Goal: Task Accomplishment & Management: Use online tool/utility

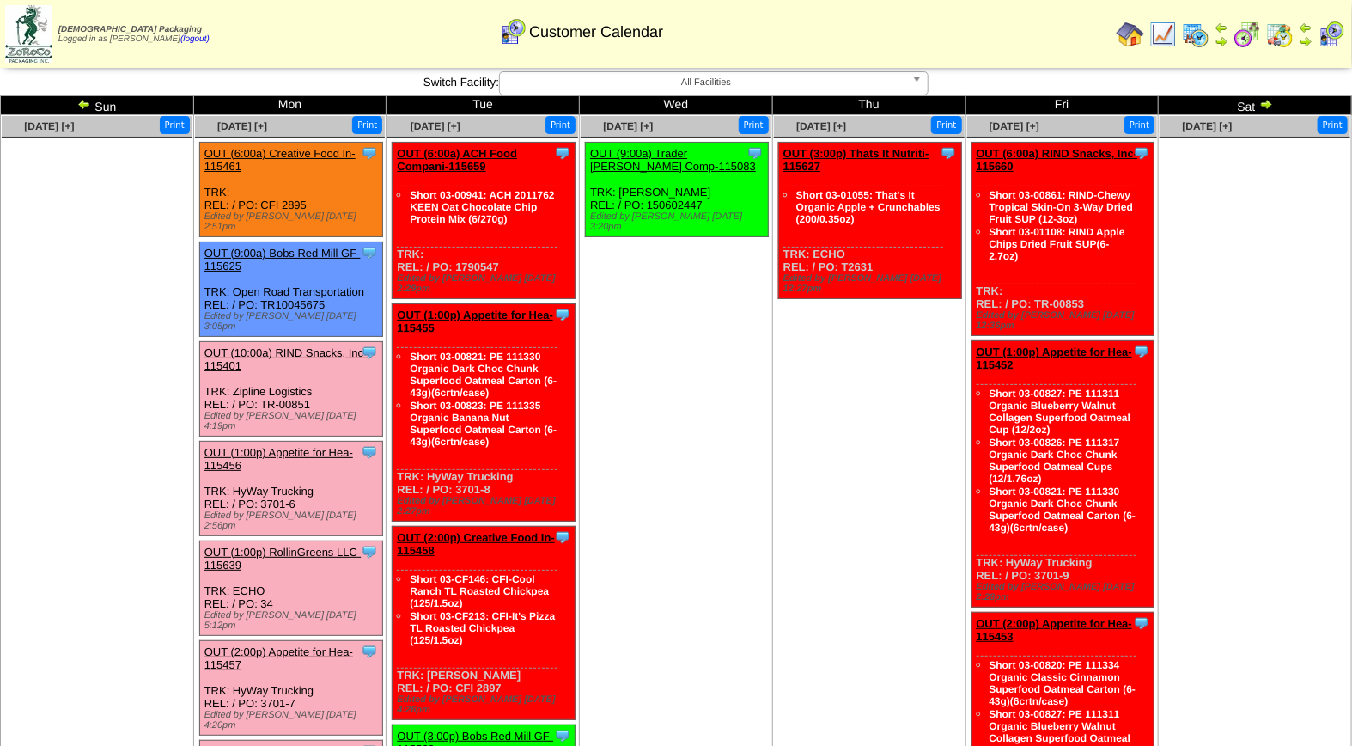
click at [307, 645] on link "OUT (2:00p) Appetite for Hea-115457" at bounding box center [279, 658] width 149 height 26
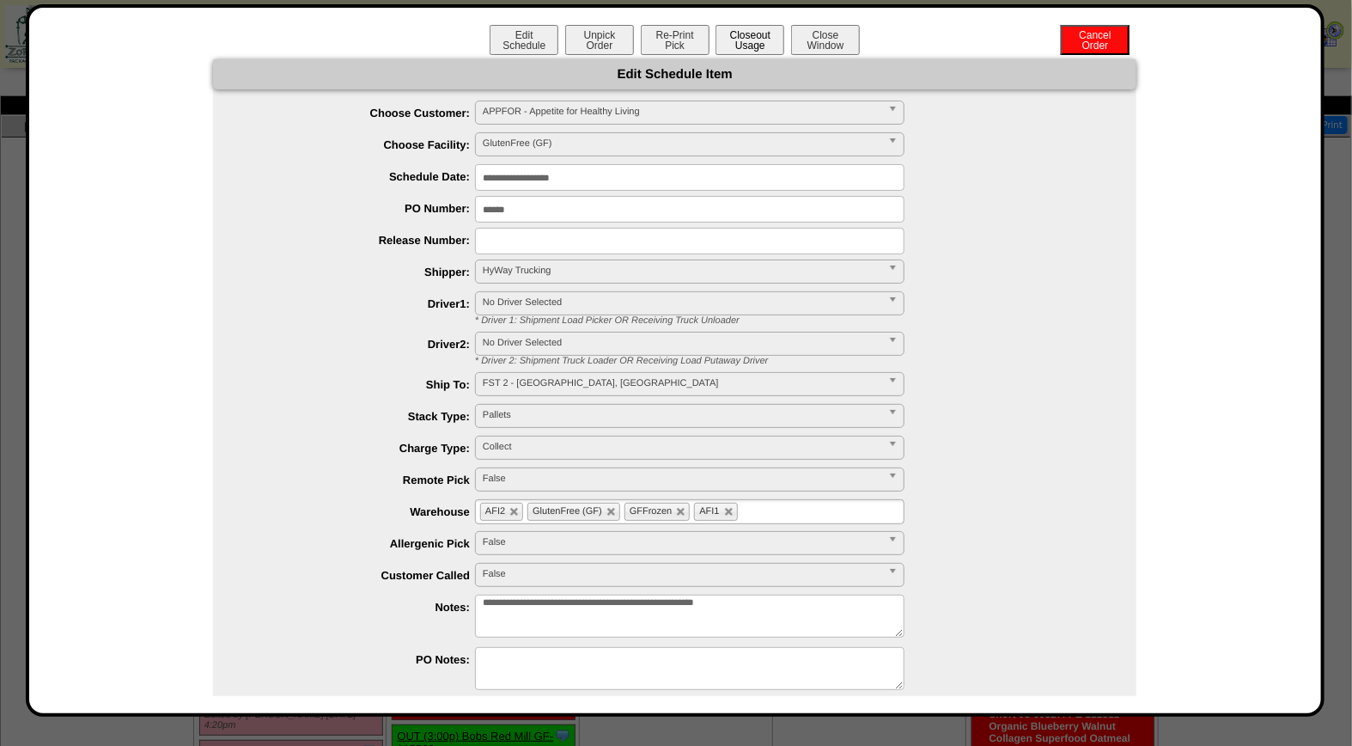
click at [760, 35] on button "Closeout Usage" at bounding box center [750, 40] width 69 height 30
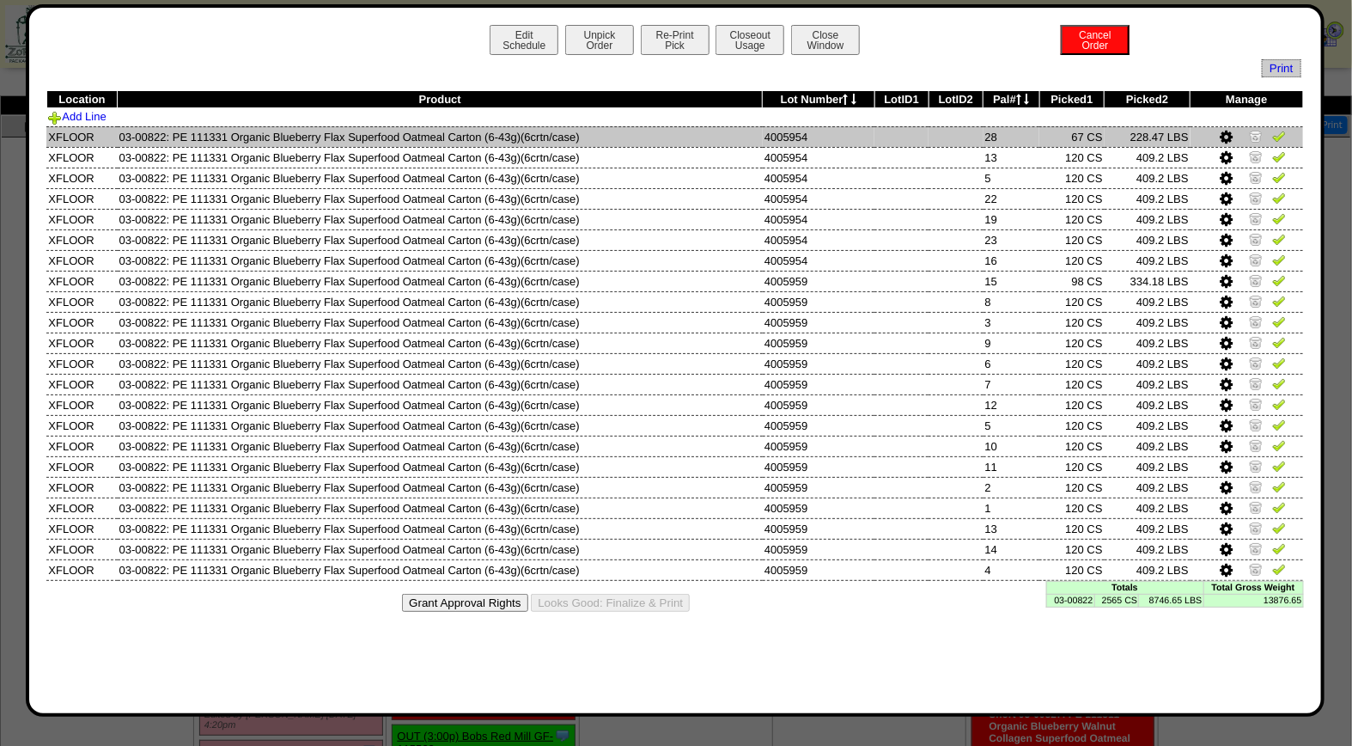
click at [1282, 135] on img at bounding box center [1280, 136] width 14 height 14
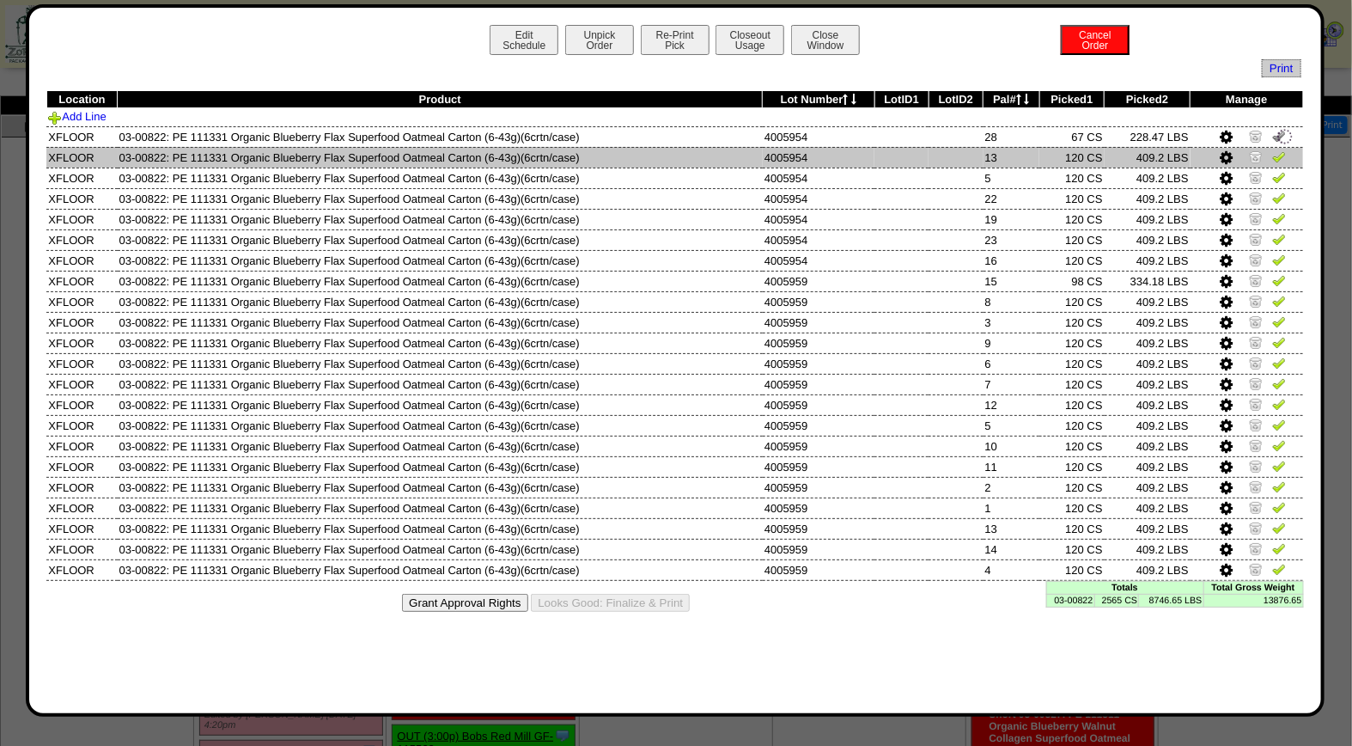
click at [1283, 159] on img at bounding box center [1280, 157] width 14 height 14
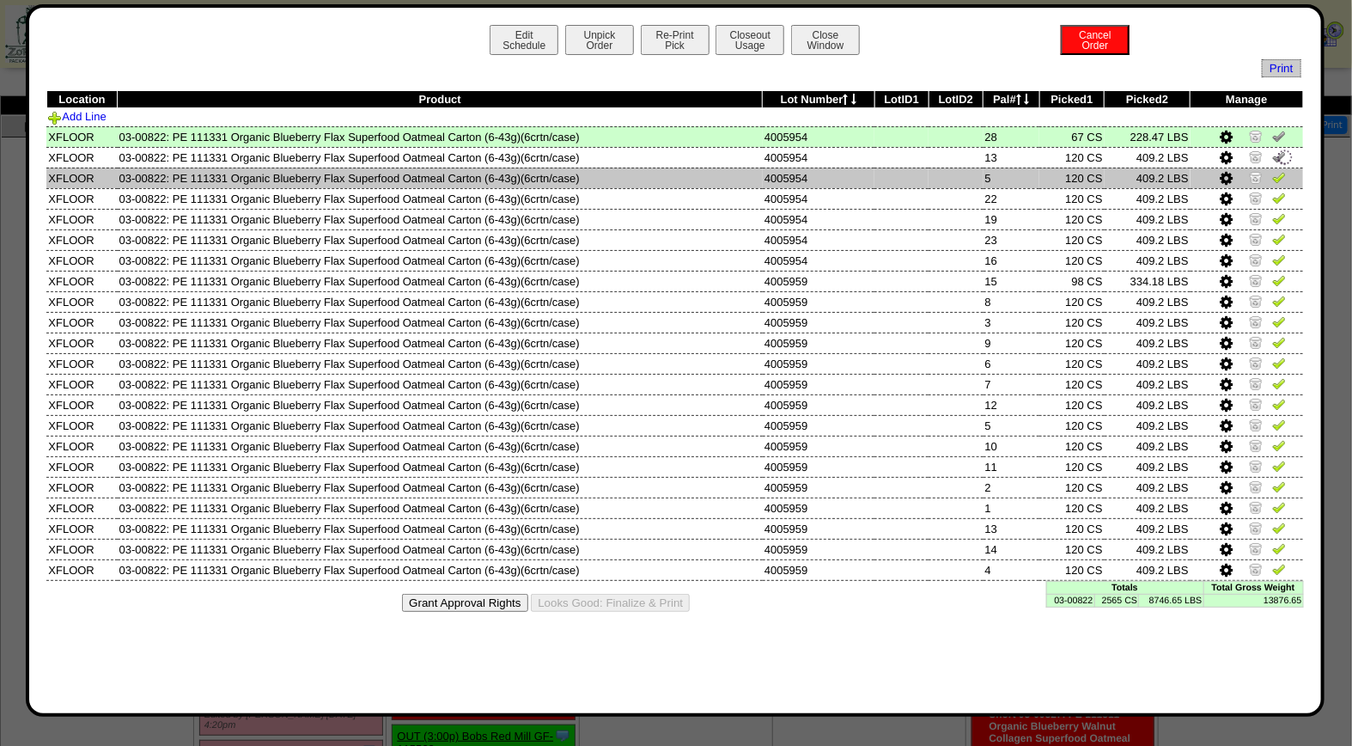
click at [1276, 176] on img at bounding box center [1280, 177] width 14 height 14
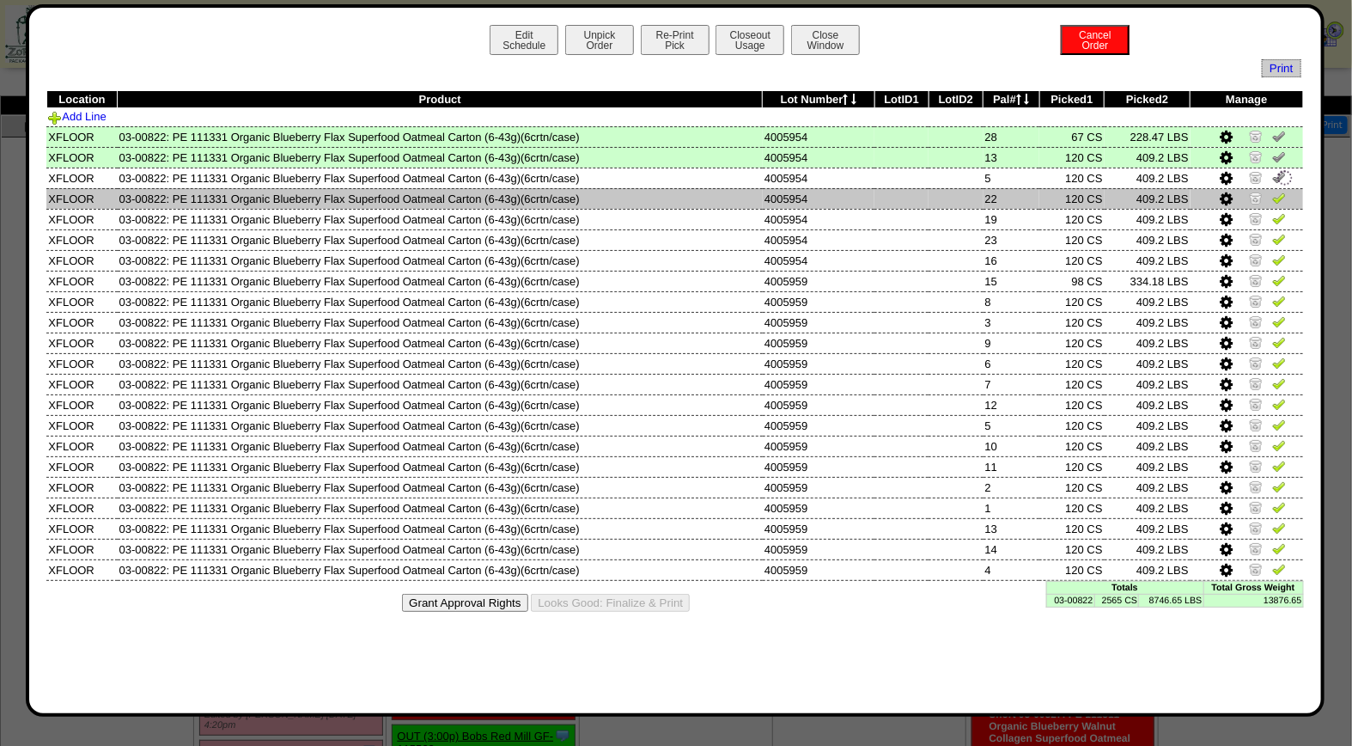
click at [1278, 192] on img at bounding box center [1280, 198] width 14 height 14
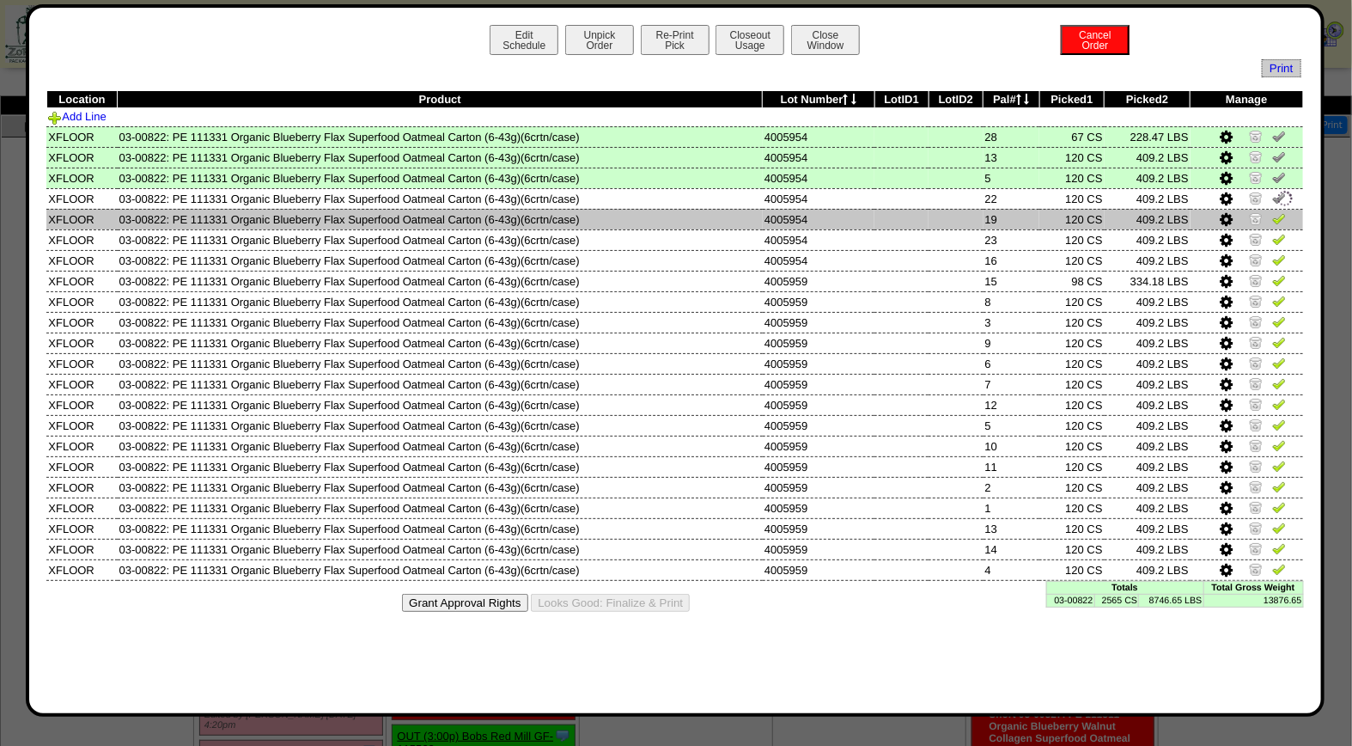
click at [1279, 217] on img at bounding box center [1280, 218] width 14 height 14
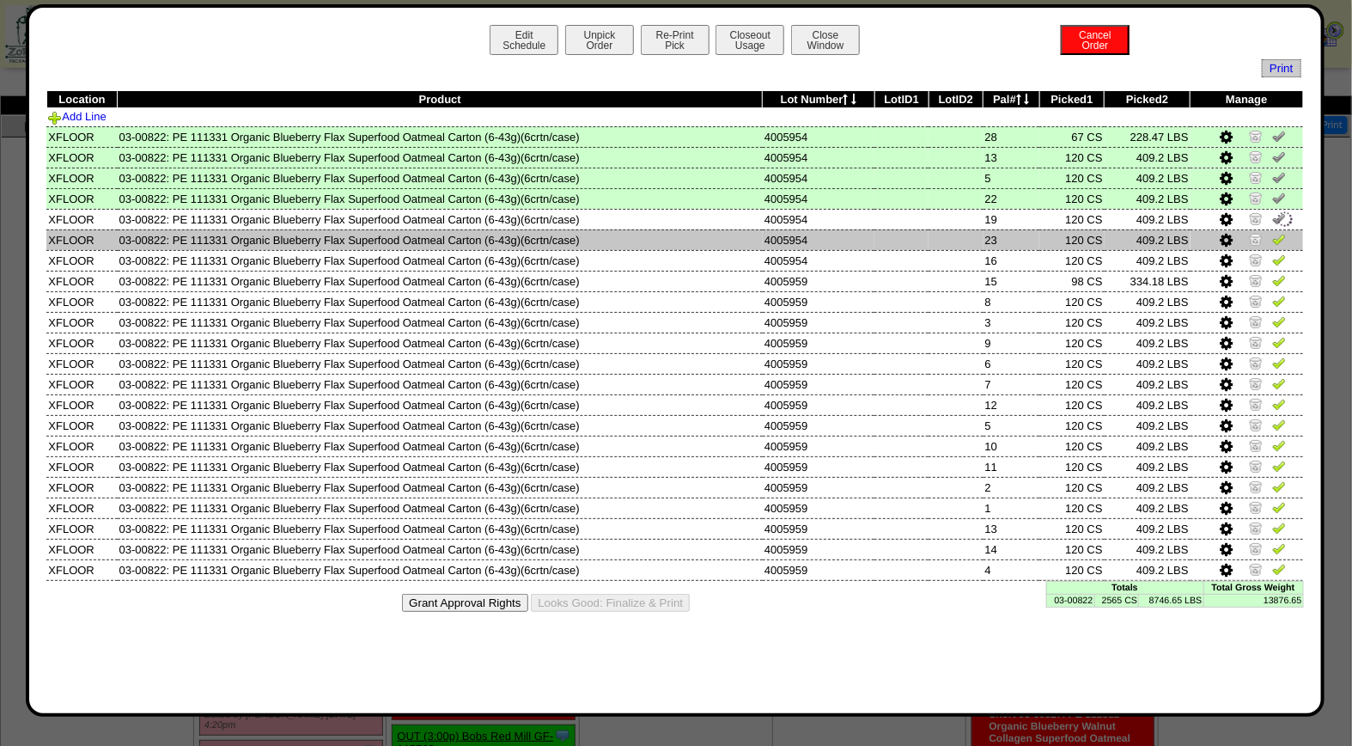
click at [1280, 243] on img at bounding box center [1280, 239] width 14 height 14
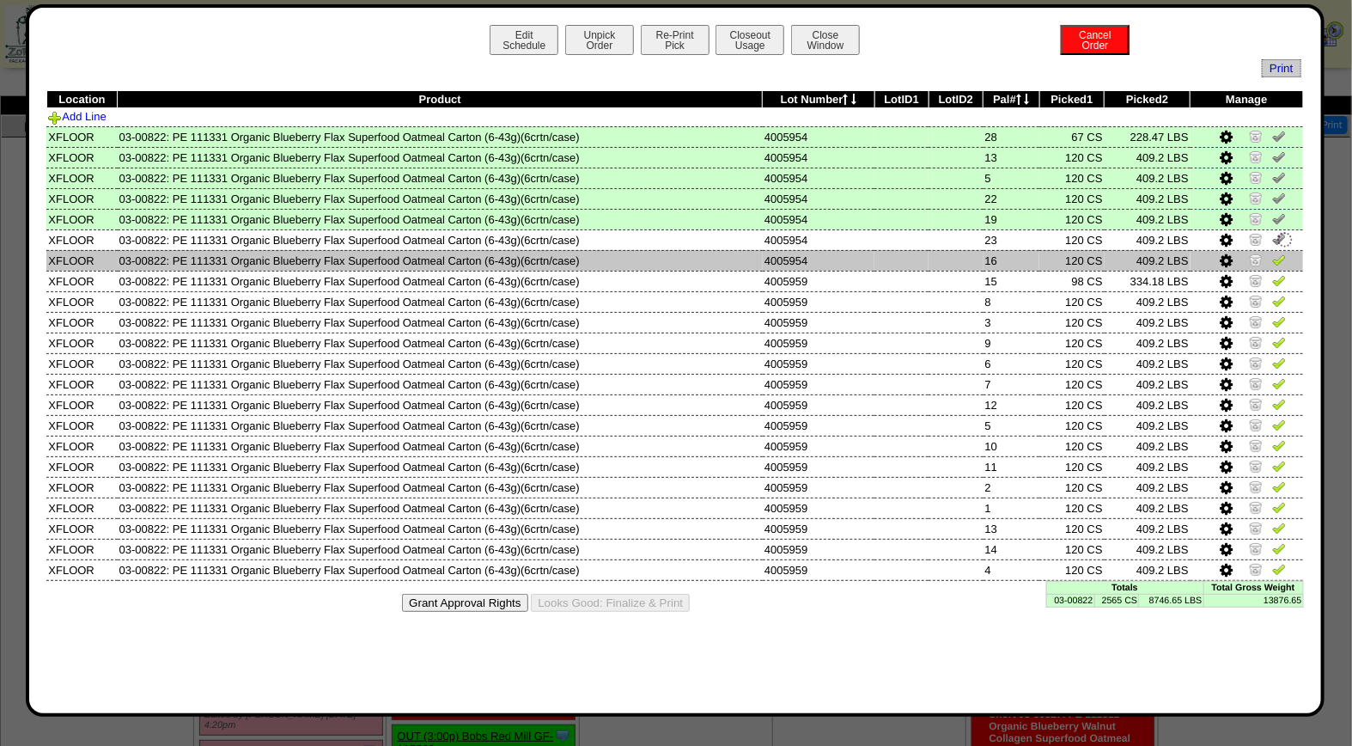
click at [1281, 262] on img at bounding box center [1280, 260] width 14 height 14
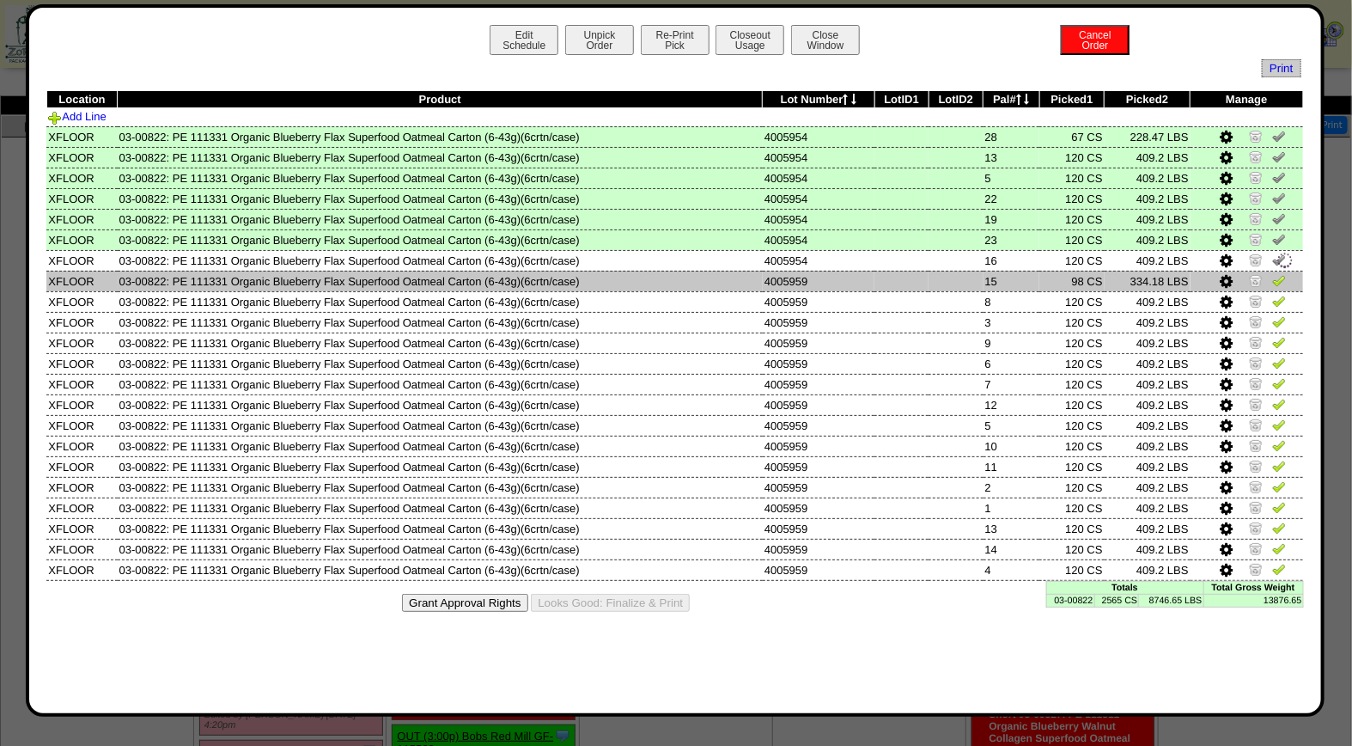
click at [1281, 276] on img at bounding box center [1280, 280] width 14 height 14
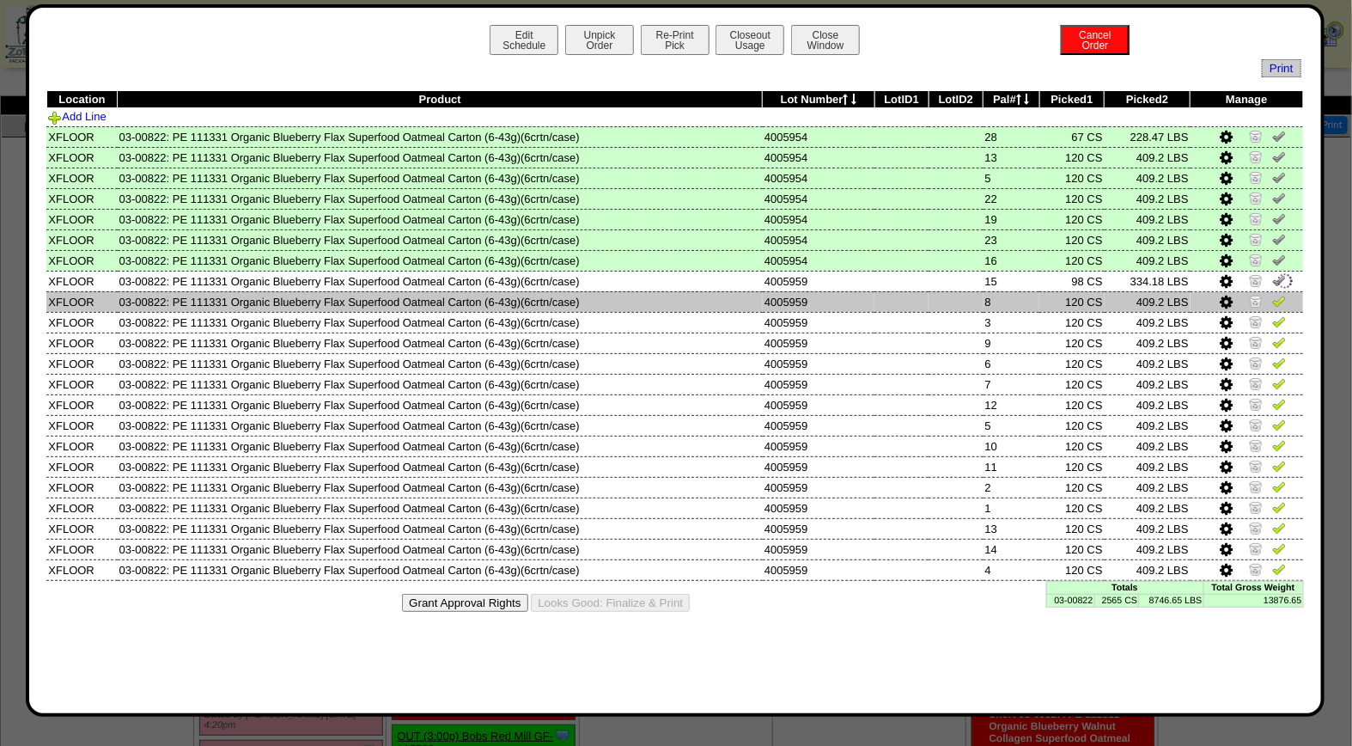
click at [1279, 296] on img at bounding box center [1280, 301] width 14 height 14
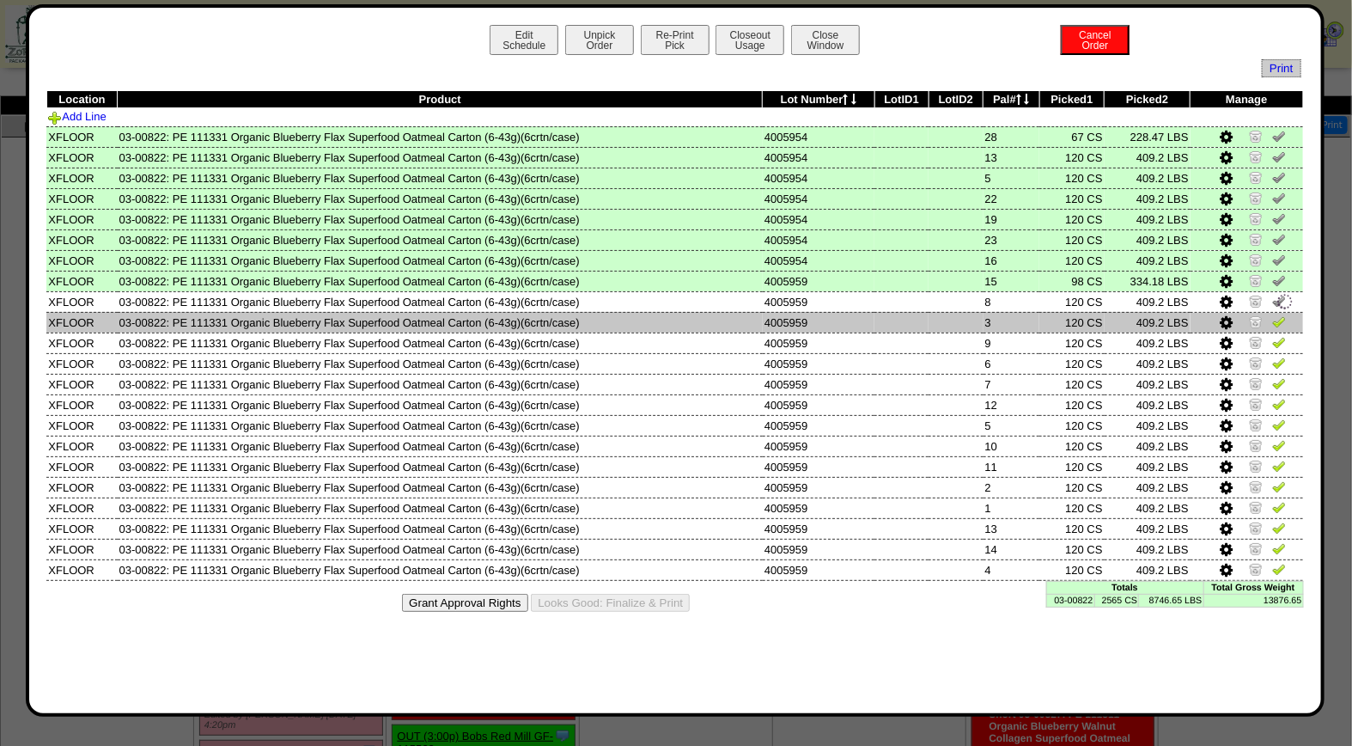
click at [1278, 316] on img at bounding box center [1280, 321] width 14 height 14
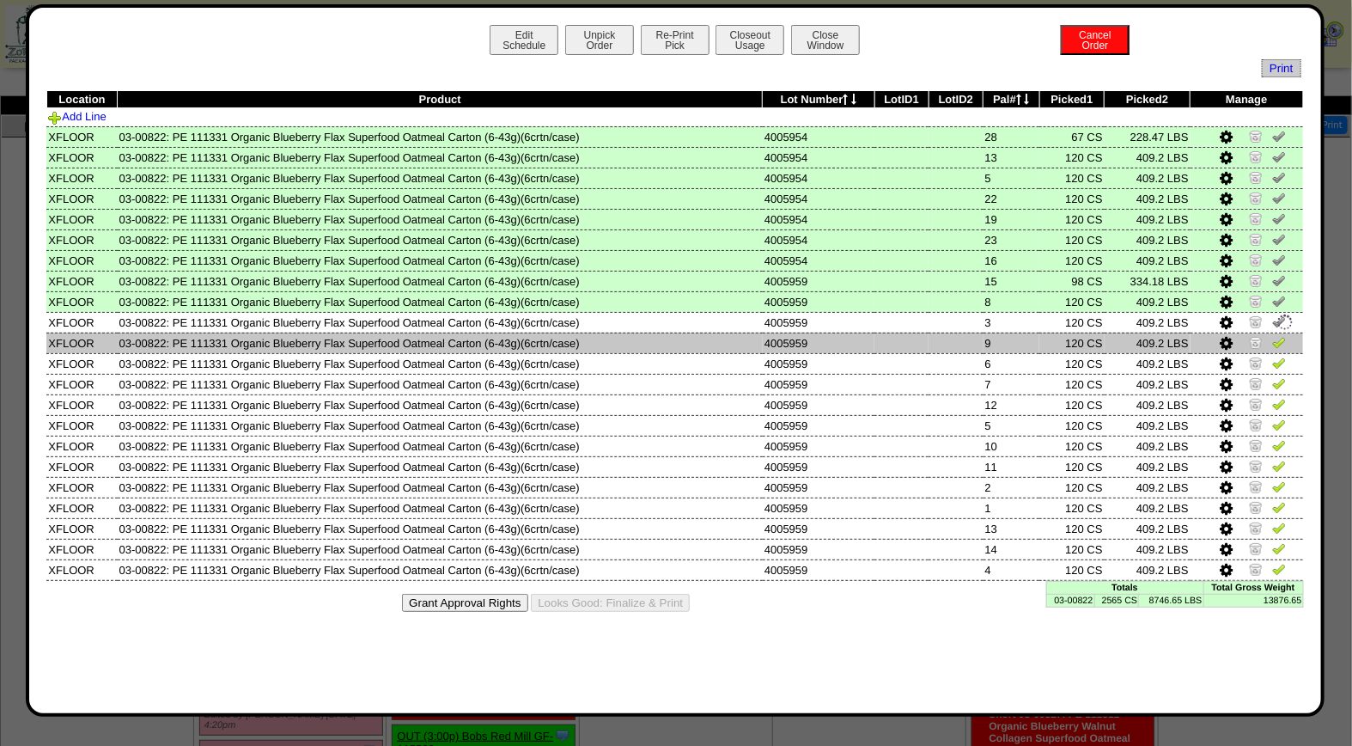
click at [1278, 336] on img at bounding box center [1280, 342] width 14 height 14
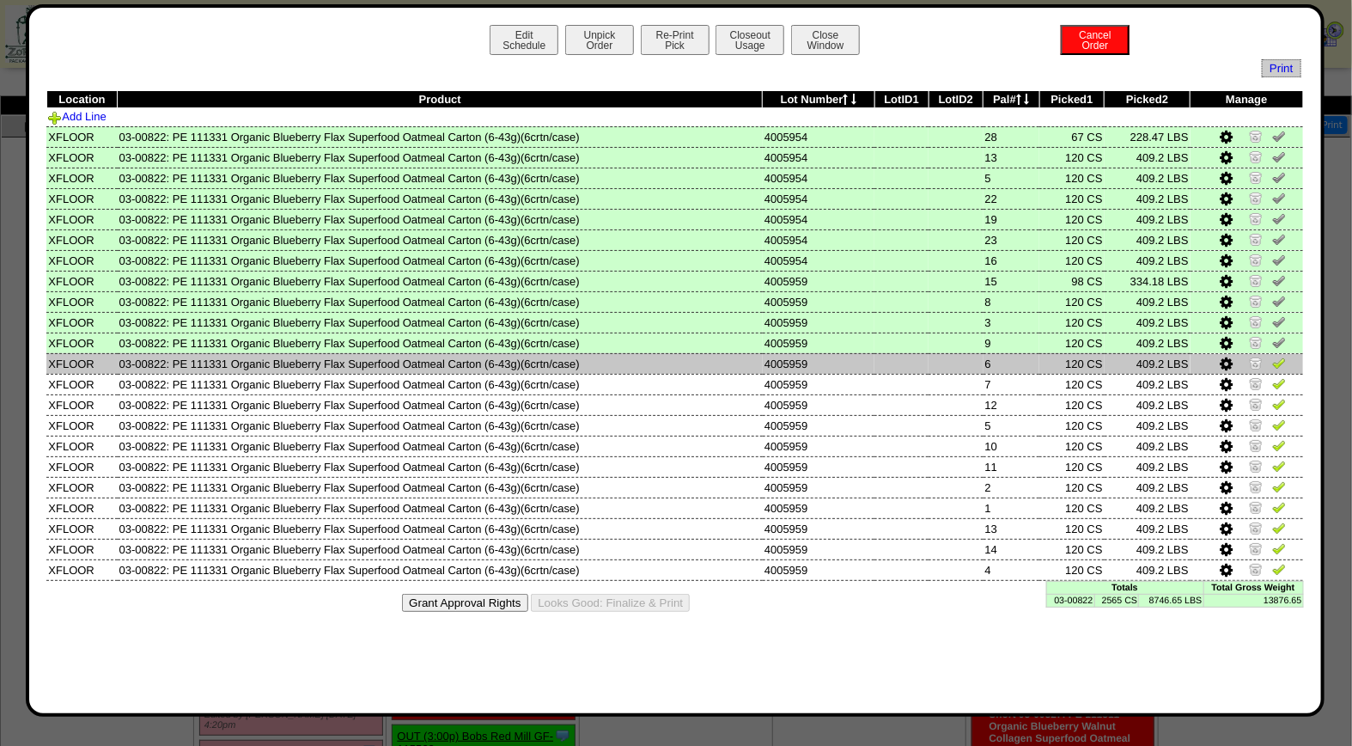
click at [1275, 358] on img at bounding box center [1280, 363] width 14 height 14
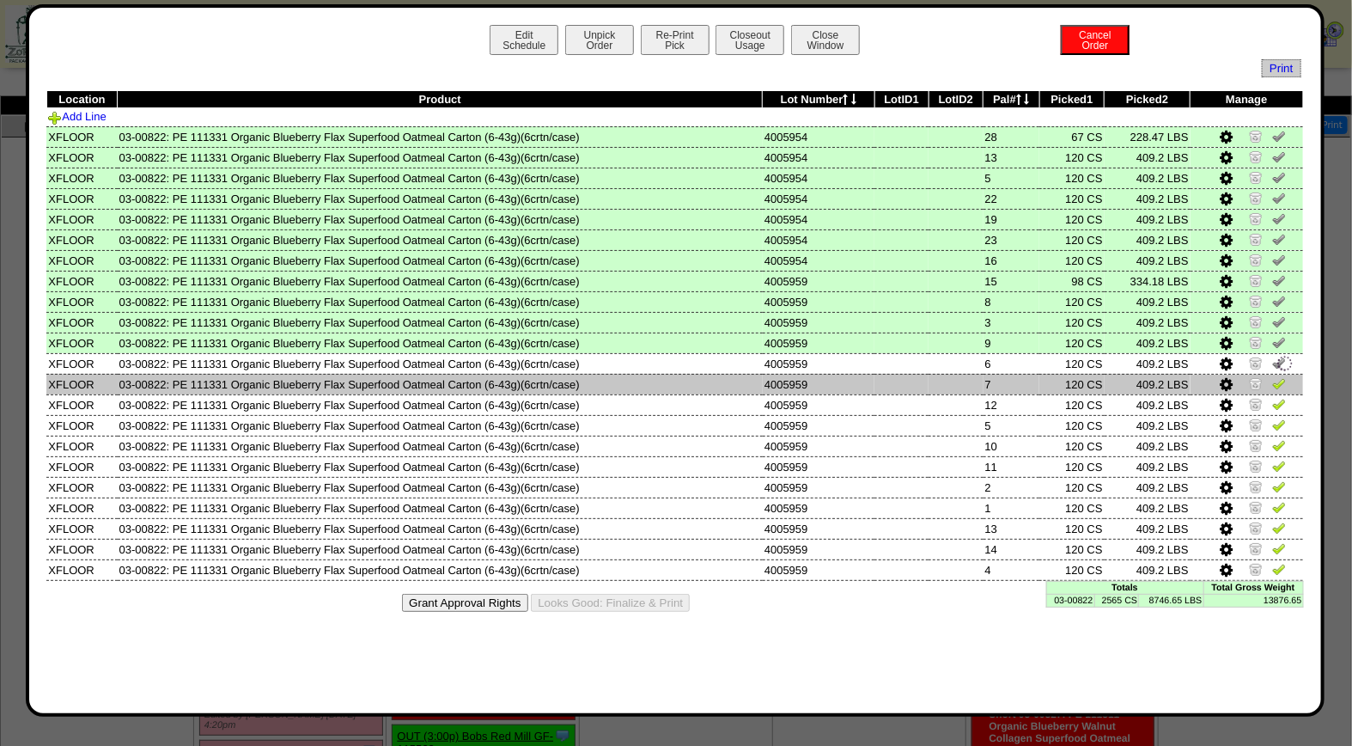
click at [1280, 382] on img at bounding box center [1280, 383] width 14 height 14
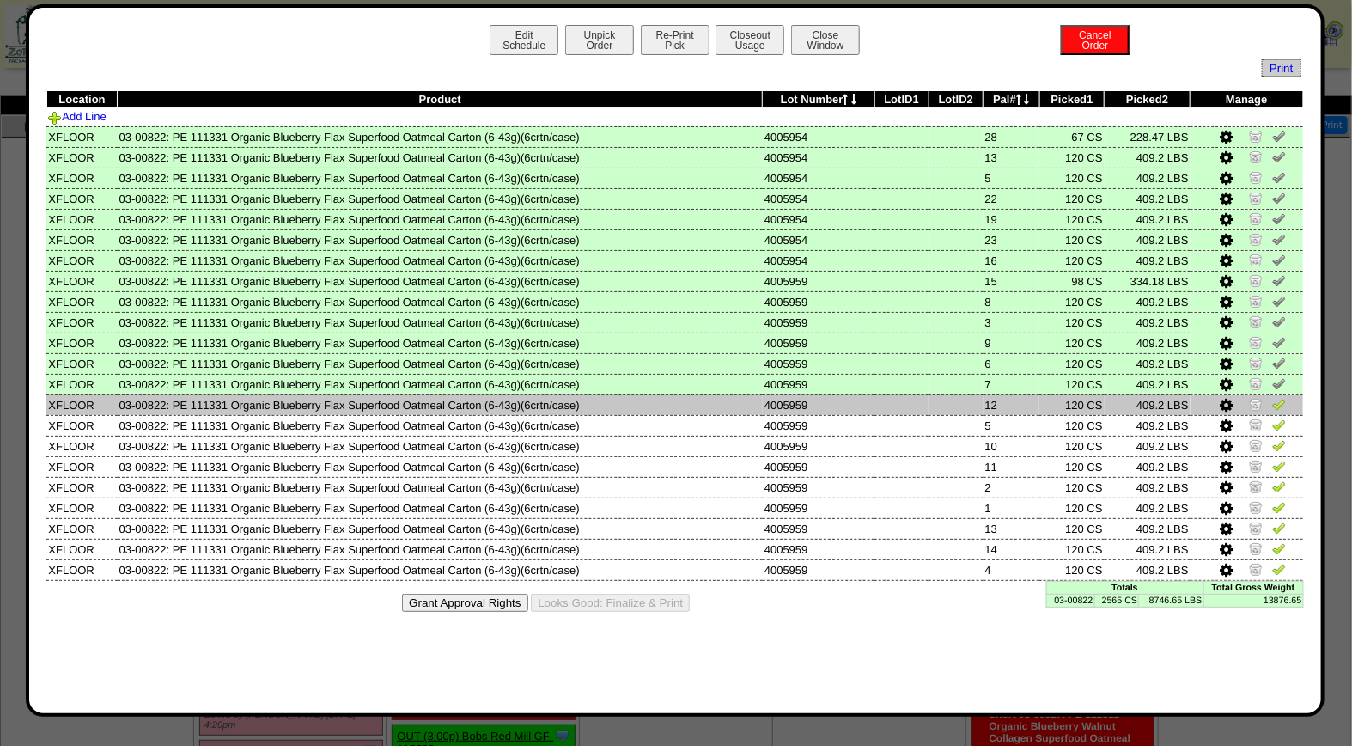
click at [1280, 400] on img at bounding box center [1280, 404] width 14 height 14
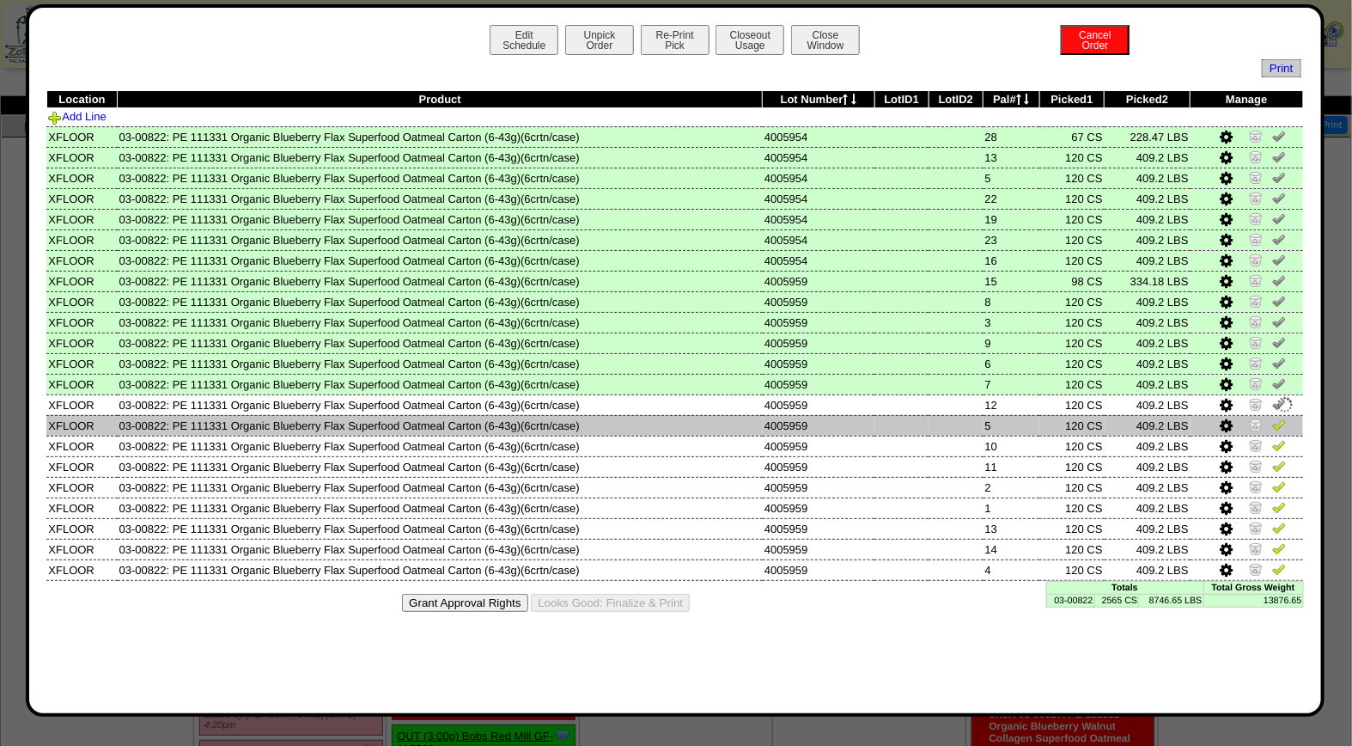
click at [1278, 421] on img at bounding box center [1280, 425] width 14 height 14
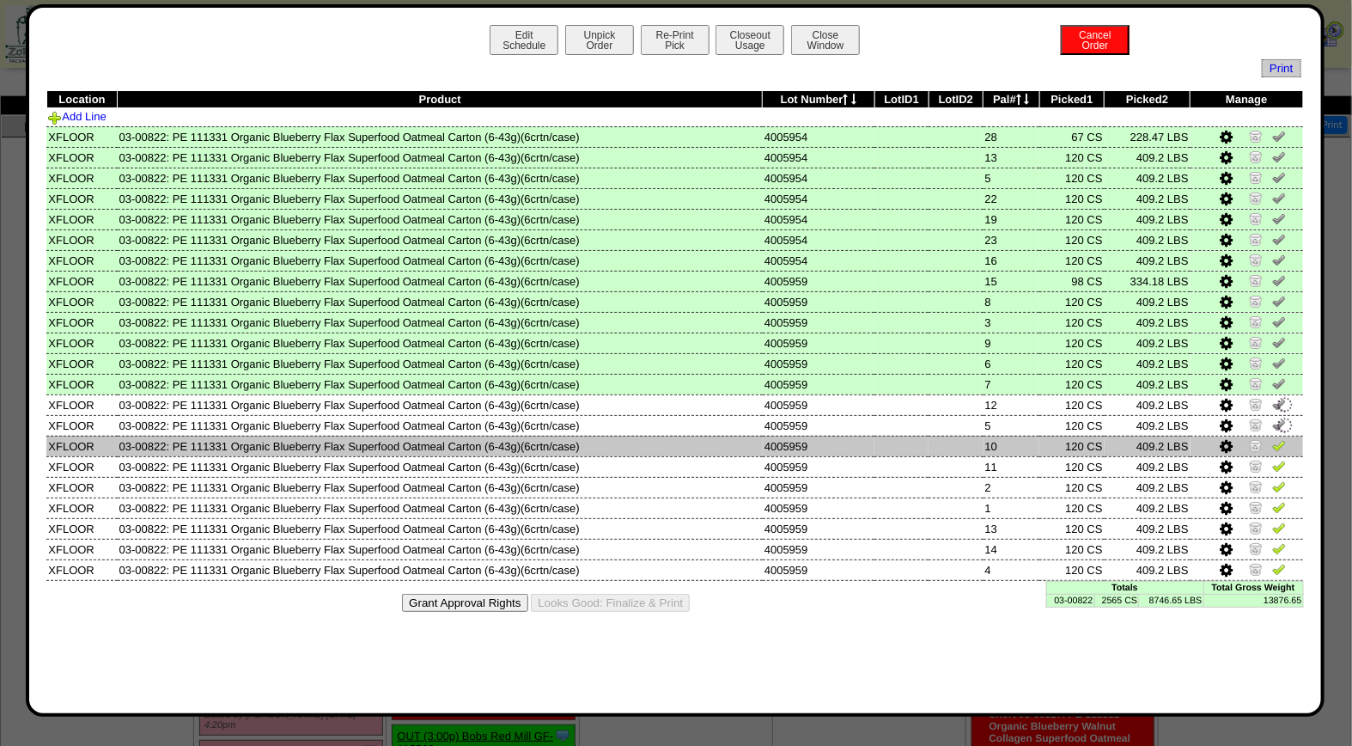
click at [1279, 438] on img at bounding box center [1280, 445] width 14 height 14
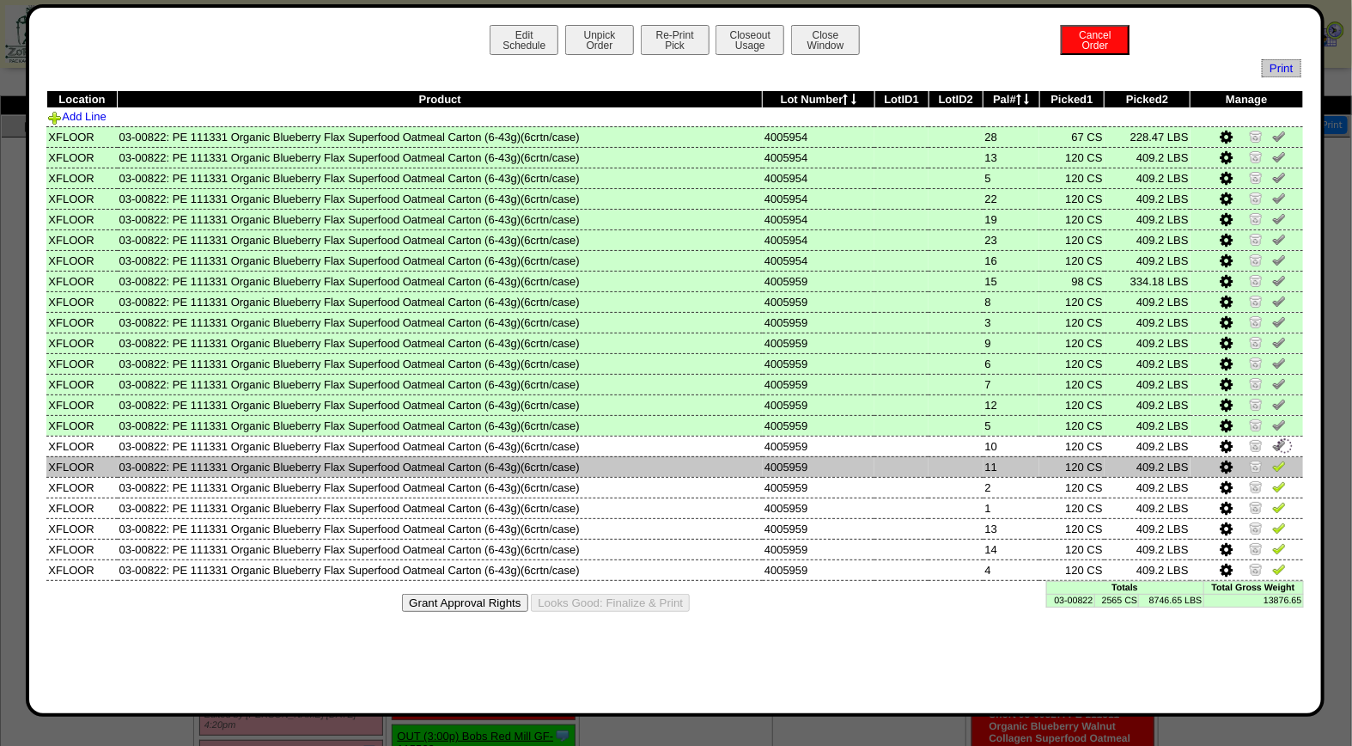
click at [1280, 459] on img at bounding box center [1280, 466] width 14 height 14
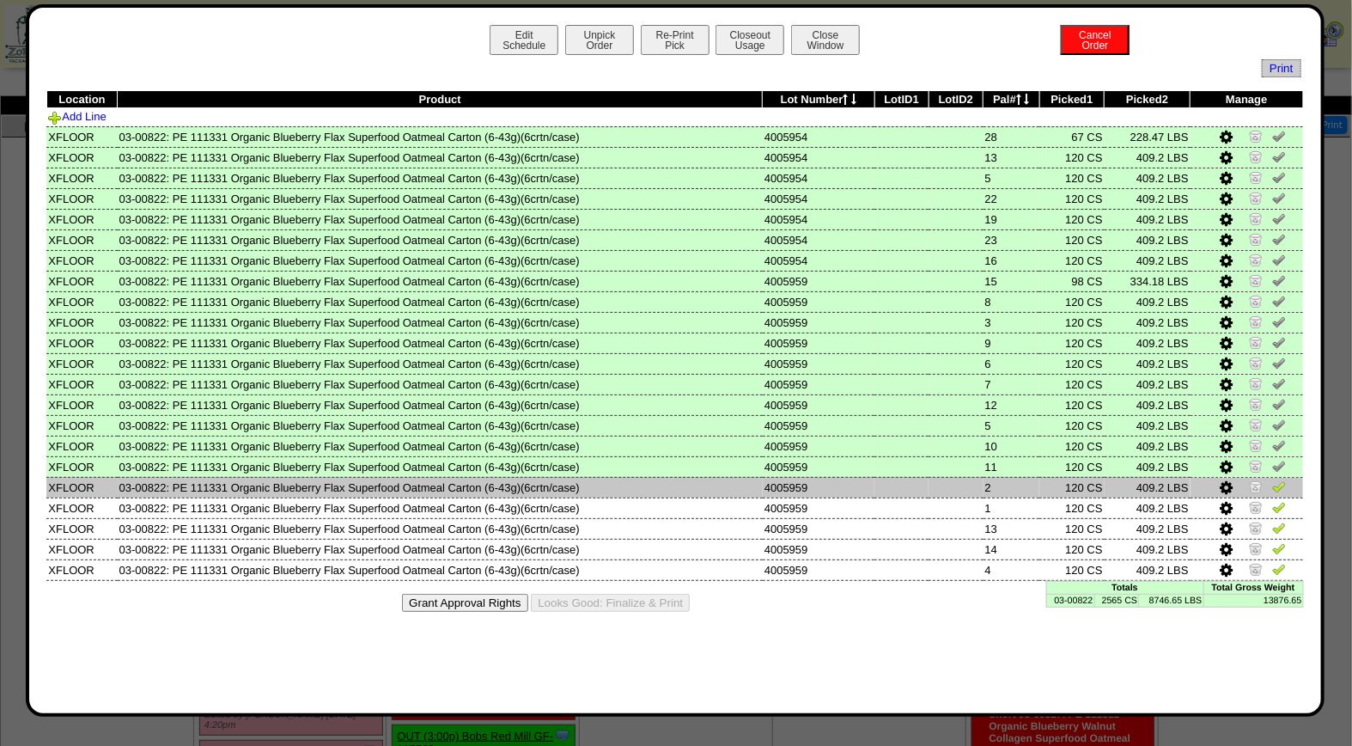
click at [1281, 486] on img at bounding box center [1280, 486] width 14 height 14
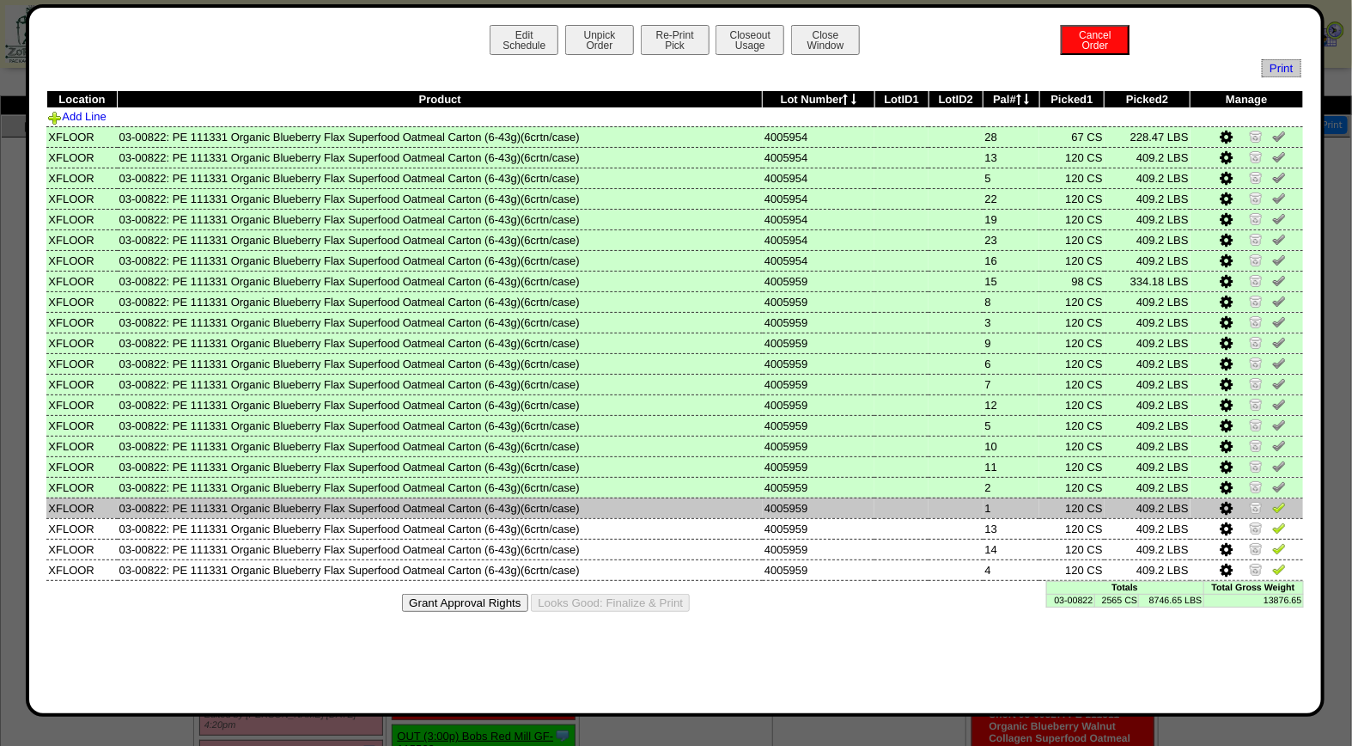
click at [1278, 504] on img at bounding box center [1280, 507] width 14 height 14
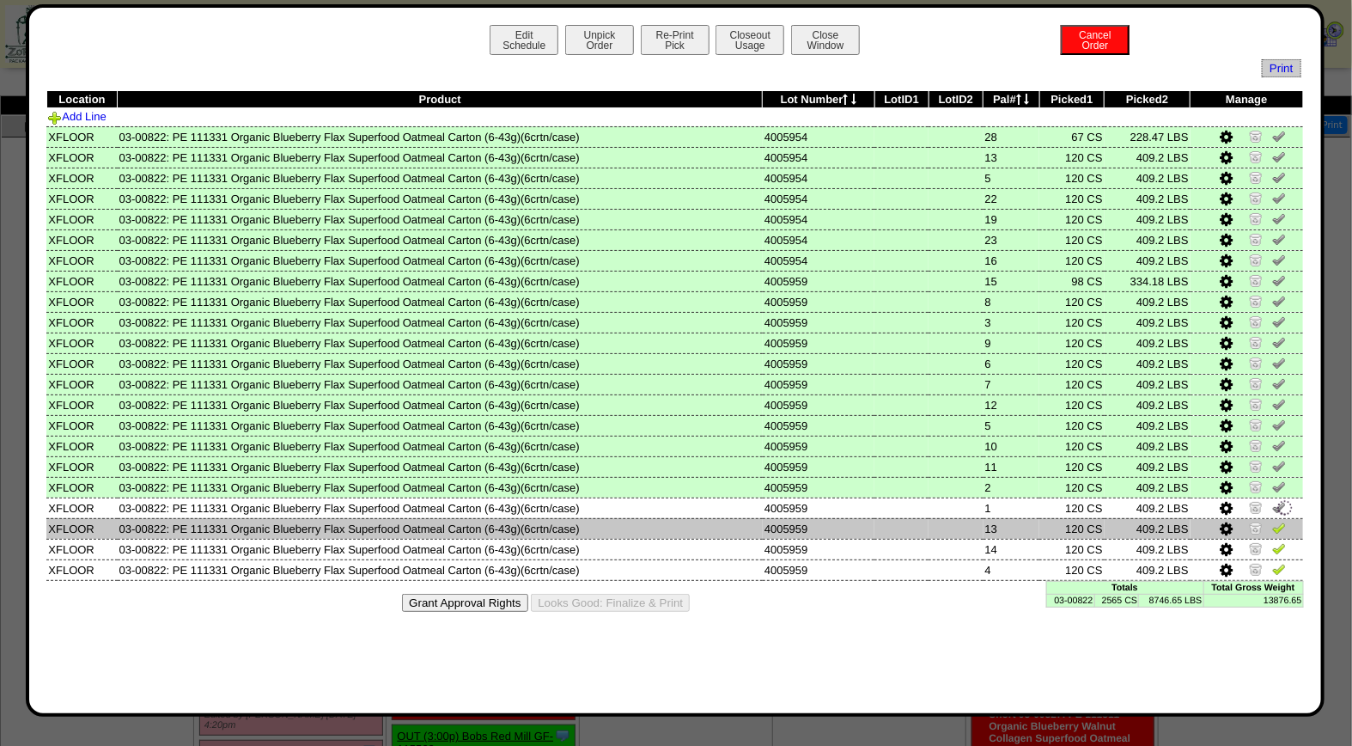
click at [1279, 522] on img at bounding box center [1280, 528] width 14 height 14
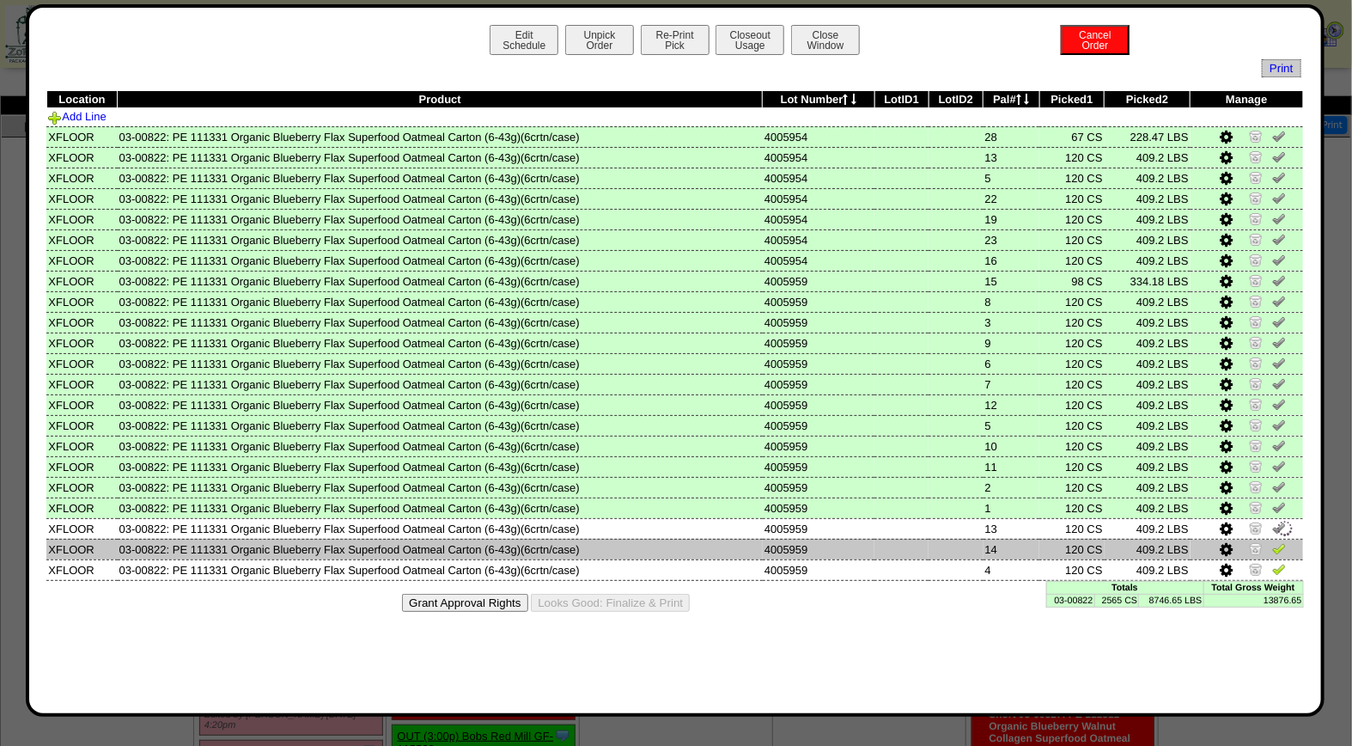
click at [1280, 543] on img at bounding box center [1280, 548] width 14 height 14
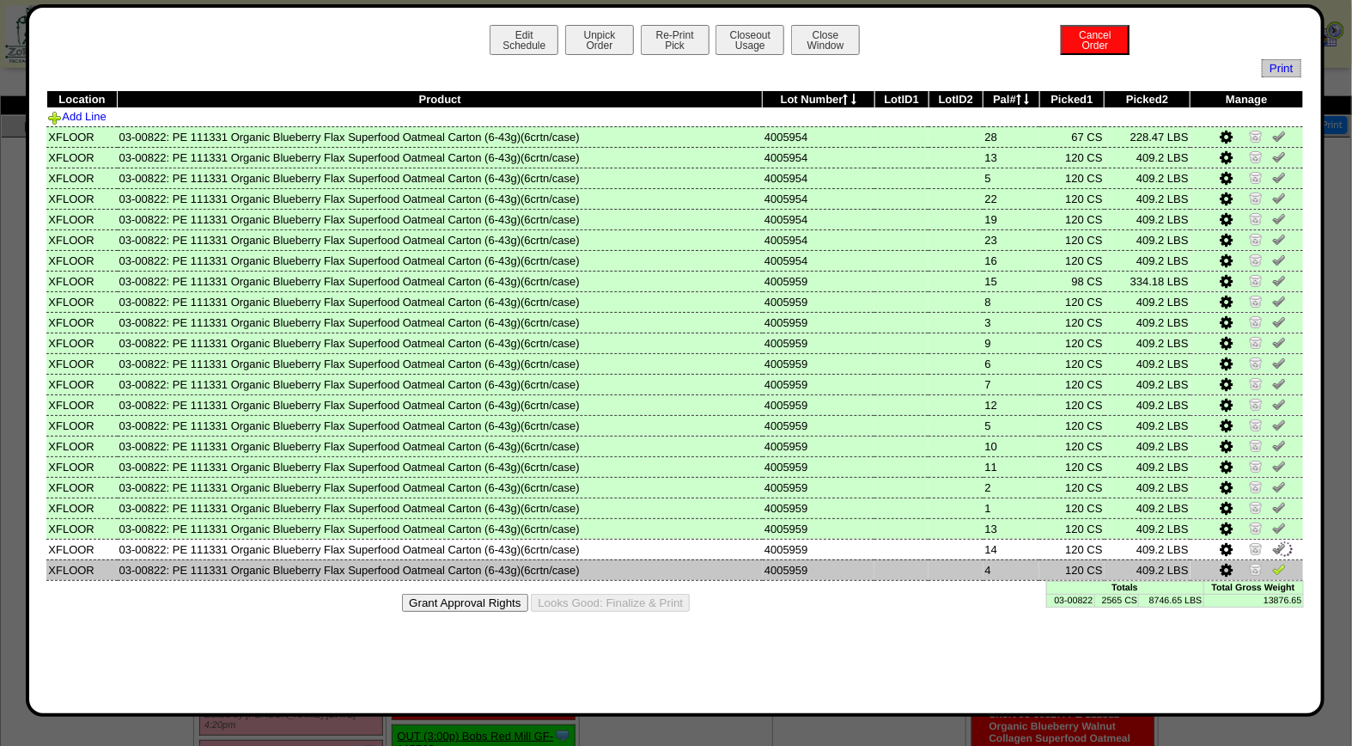
click at [1281, 563] on img at bounding box center [1280, 569] width 14 height 14
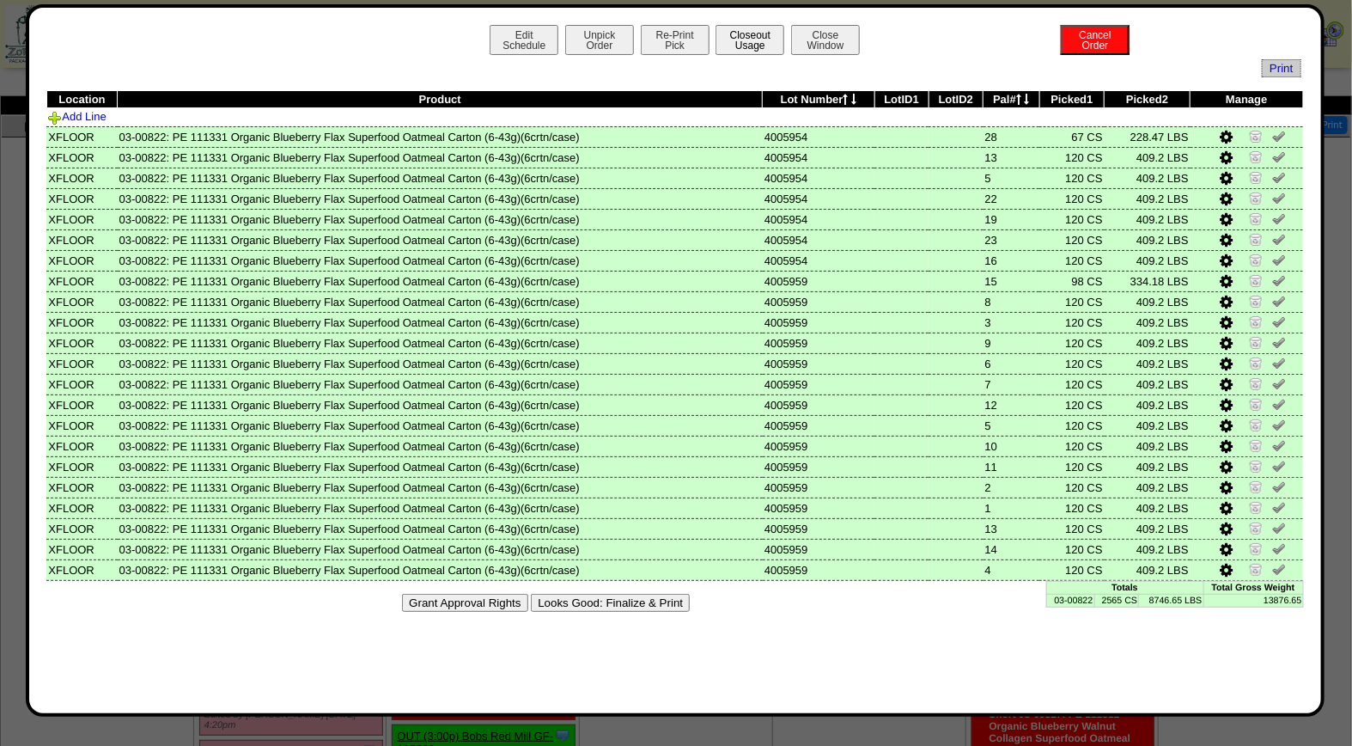
click at [752, 38] on button "Closeout Usage" at bounding box center [750, 40] width 69 height 30
click at [745, 30] on button "Closeout Usage" at bounding box center [750, 40] width 69 height 30
click at [643, 600] on button "Looks Good: Finalize & Print" at bounding box center [610, 603] width 159 height 18
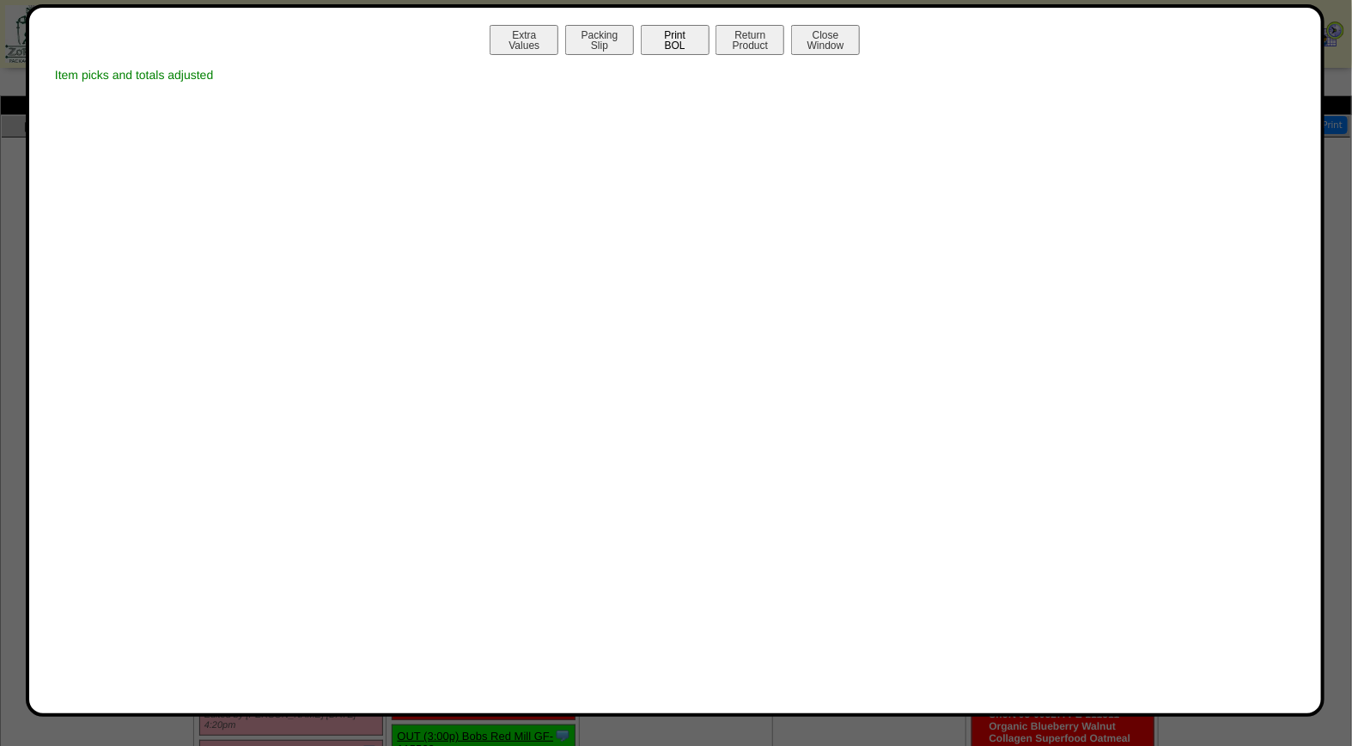
click at [682, 34] on button "Print BOL" at bounding box center [675, 40] width 69 height 30
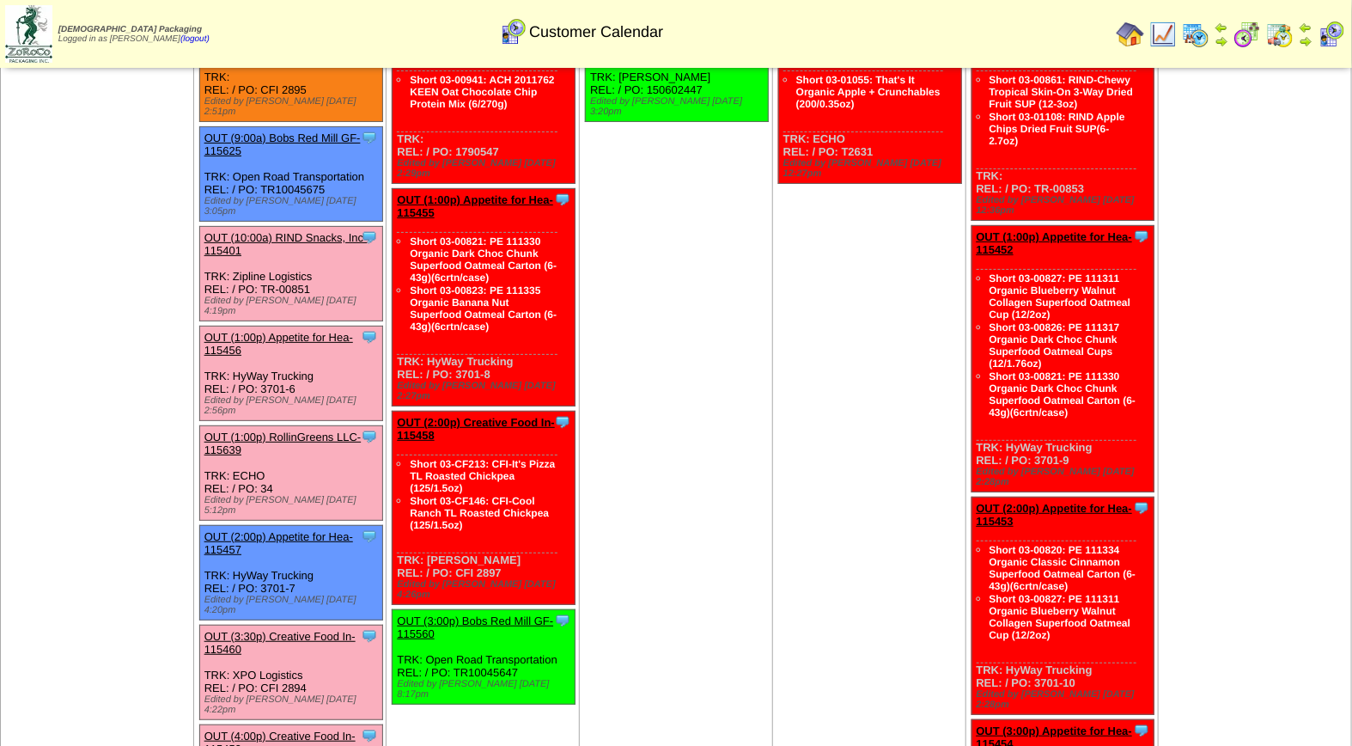
scroll to position [107, 0]
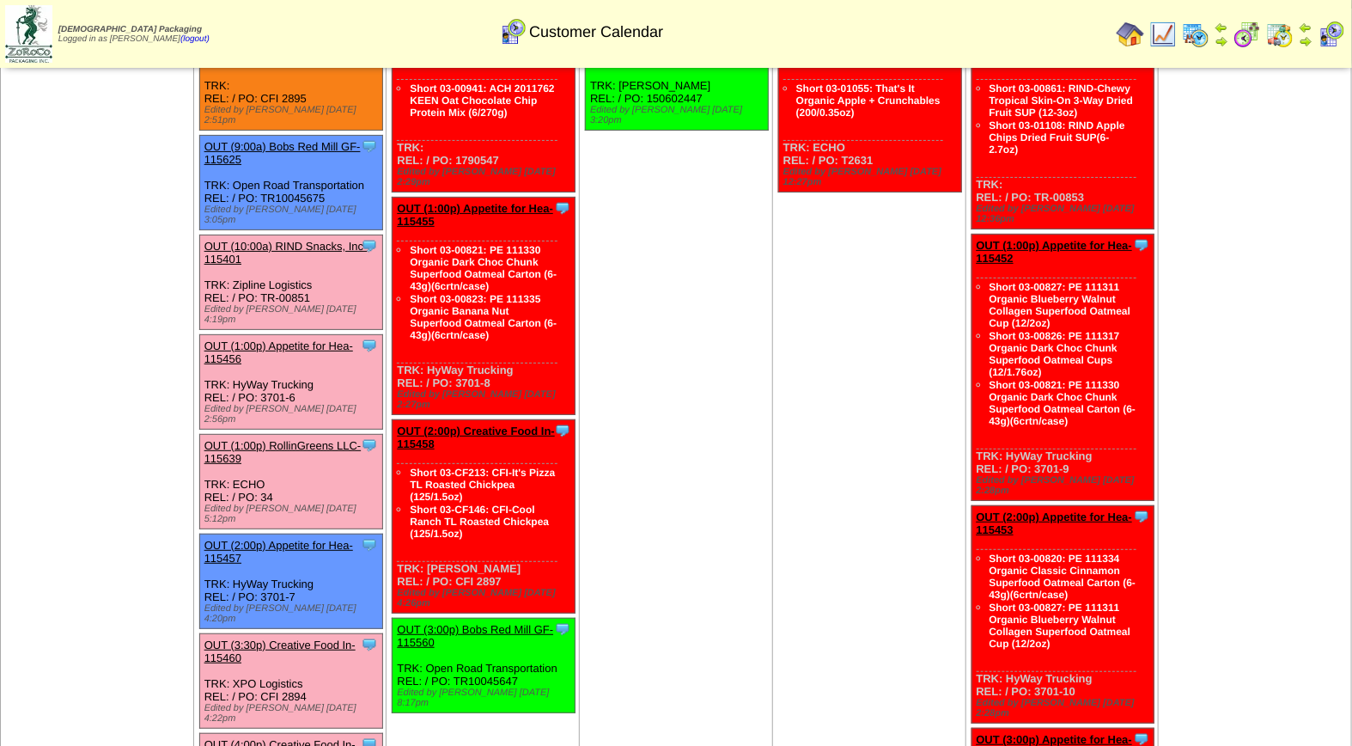
click at [258, 439] on link "OUT (1:00p) RollinGreens LLC-115639" at bounding box center [283, 452] width 157 height 26
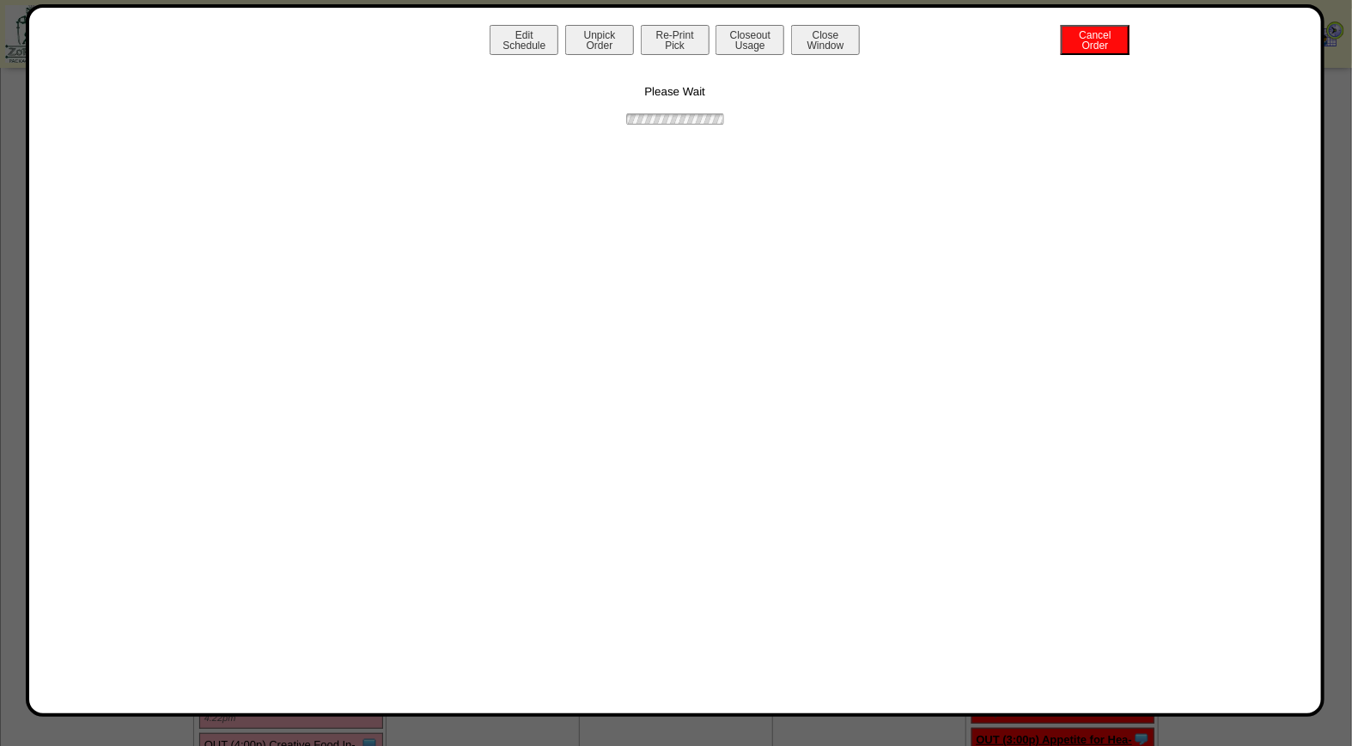
click at [676, 58] on div "Edit Schedule Unpick Order Re-Print Pick Closeout Usage Cancel Order Close Wind…" at bounding box center [675, 42] width 1258 height 34
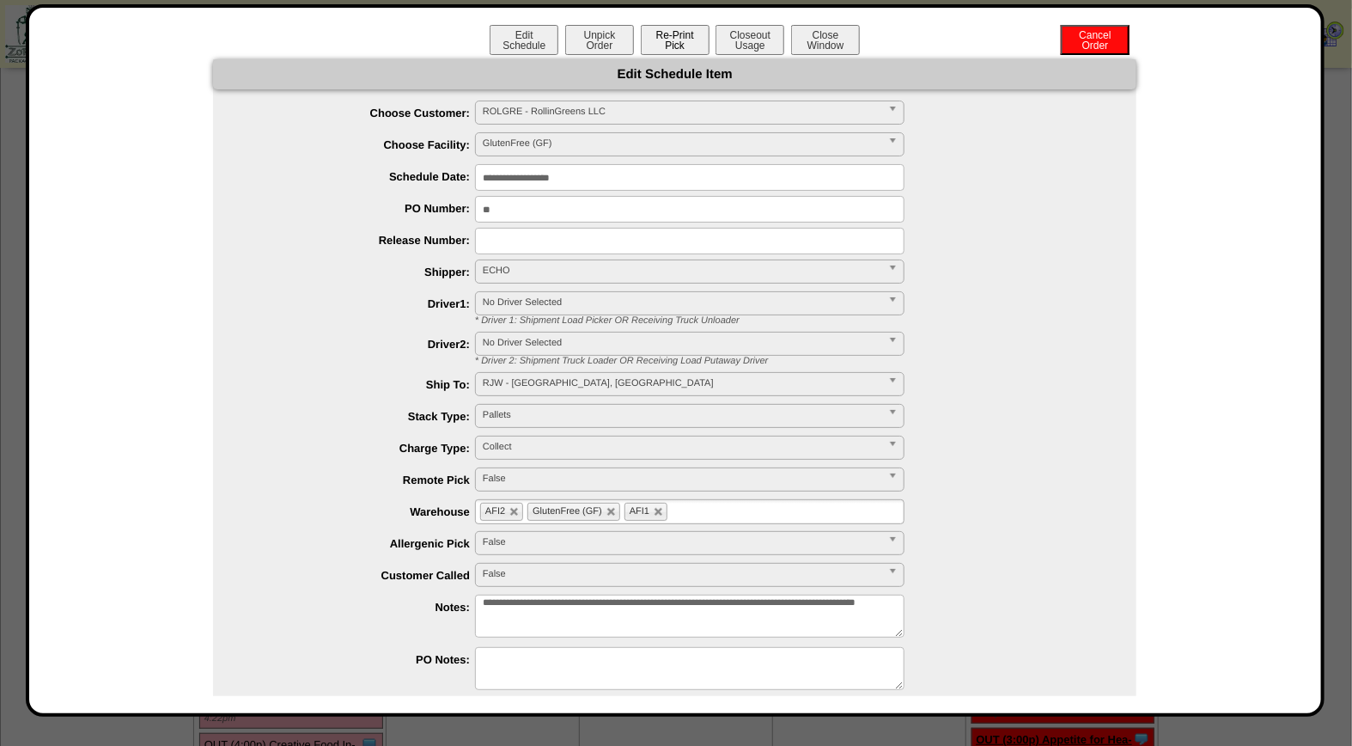
click at [676, 37] on button "Re-Print Pick" at bounding box center [675, 40] width 69 height 30
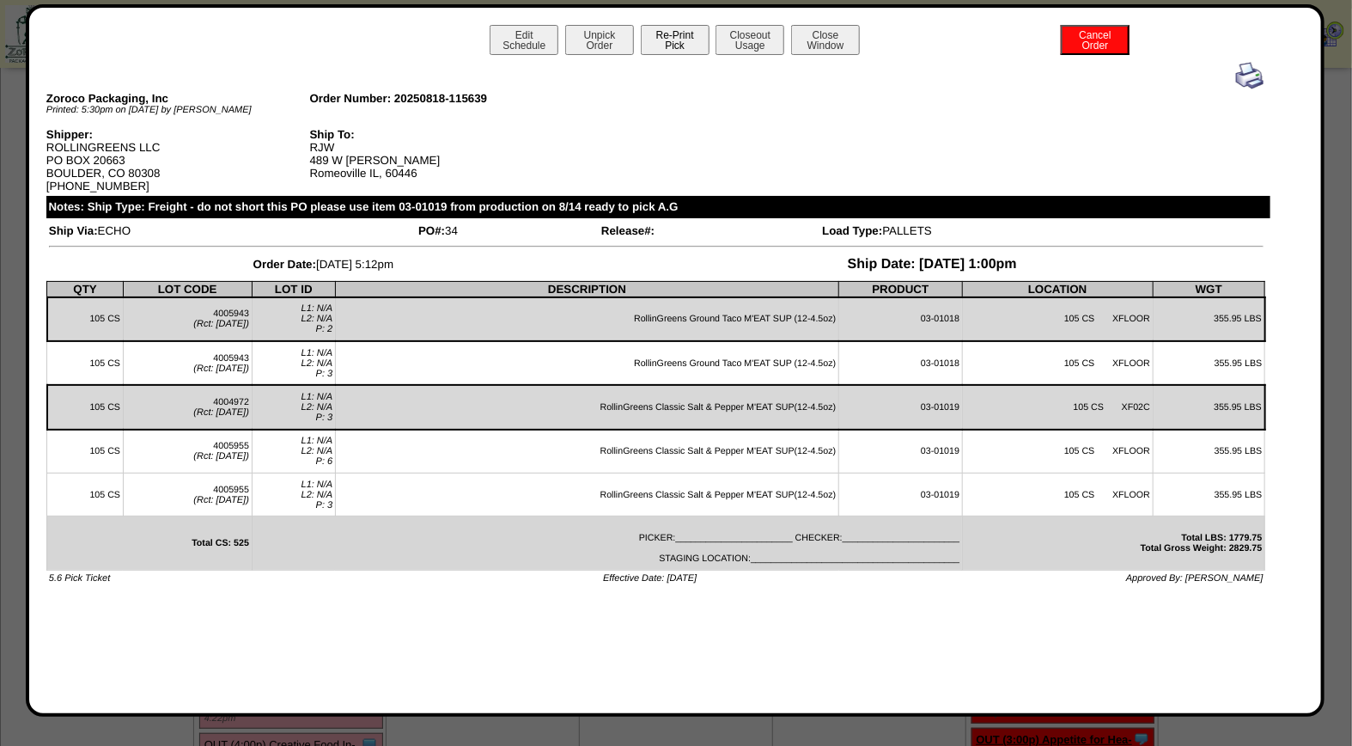
click at [684, 45] on button "Re-Print Pick" at bounding box center [675, 40] width 69 height 30
click at [1259, 70] on img at bounding box center [1249, 75] width 27 height 27
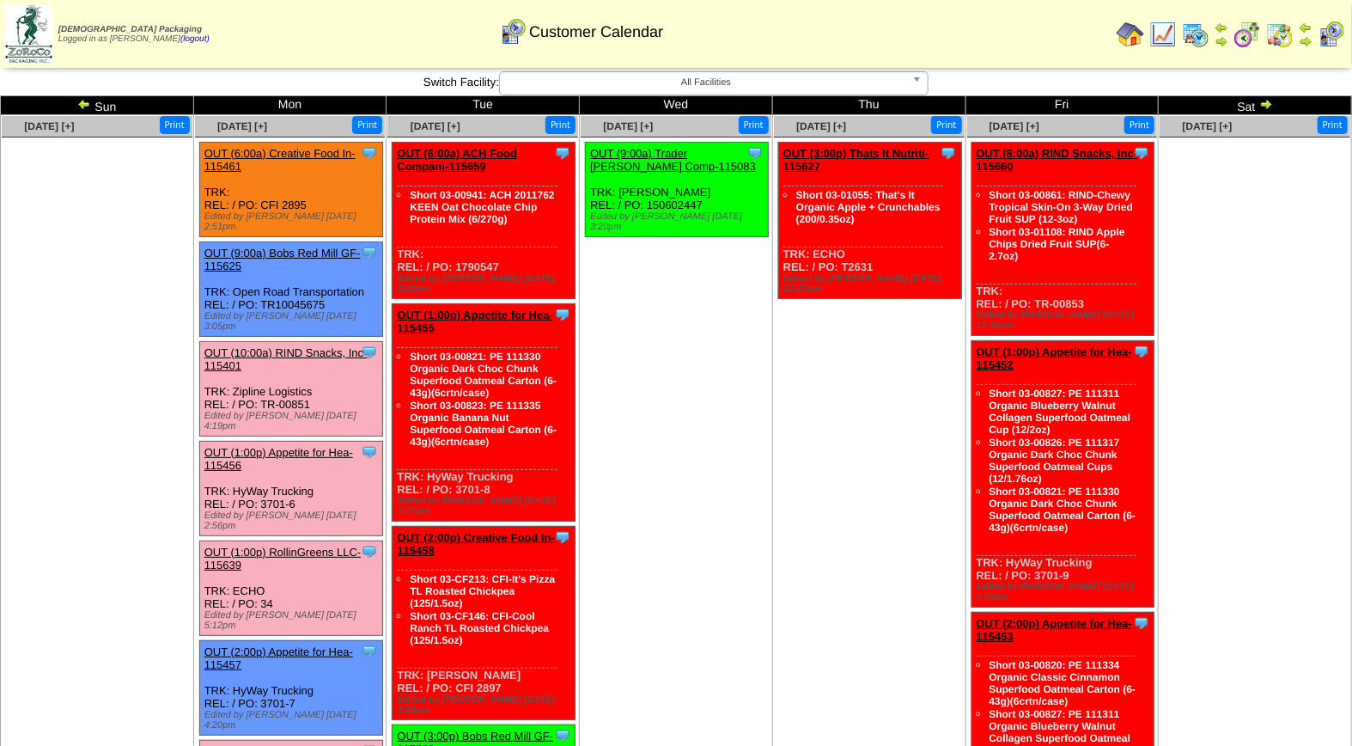
click at [81, 107] on img at bounding box center [84, 104] width 14 height 14
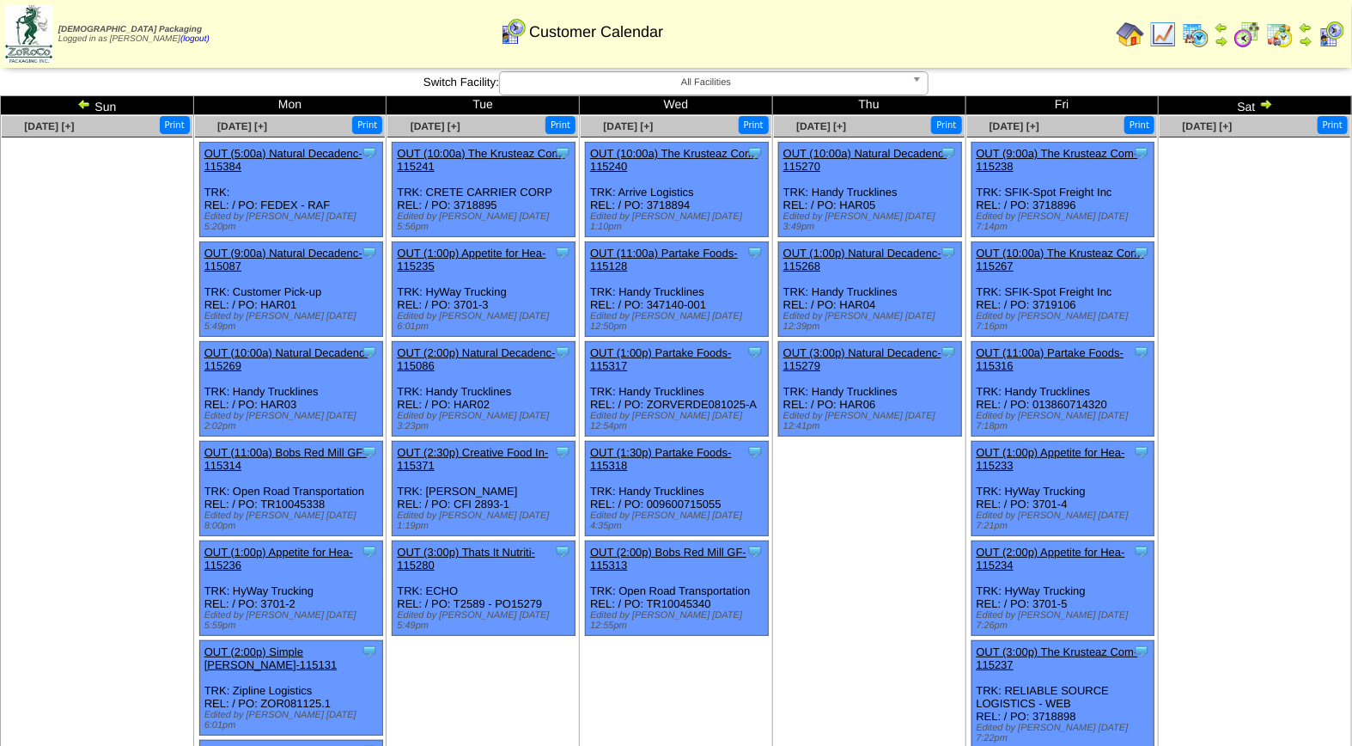
click at [1261, 103] on img at bounding box center [1267, 104] width 14 height 14
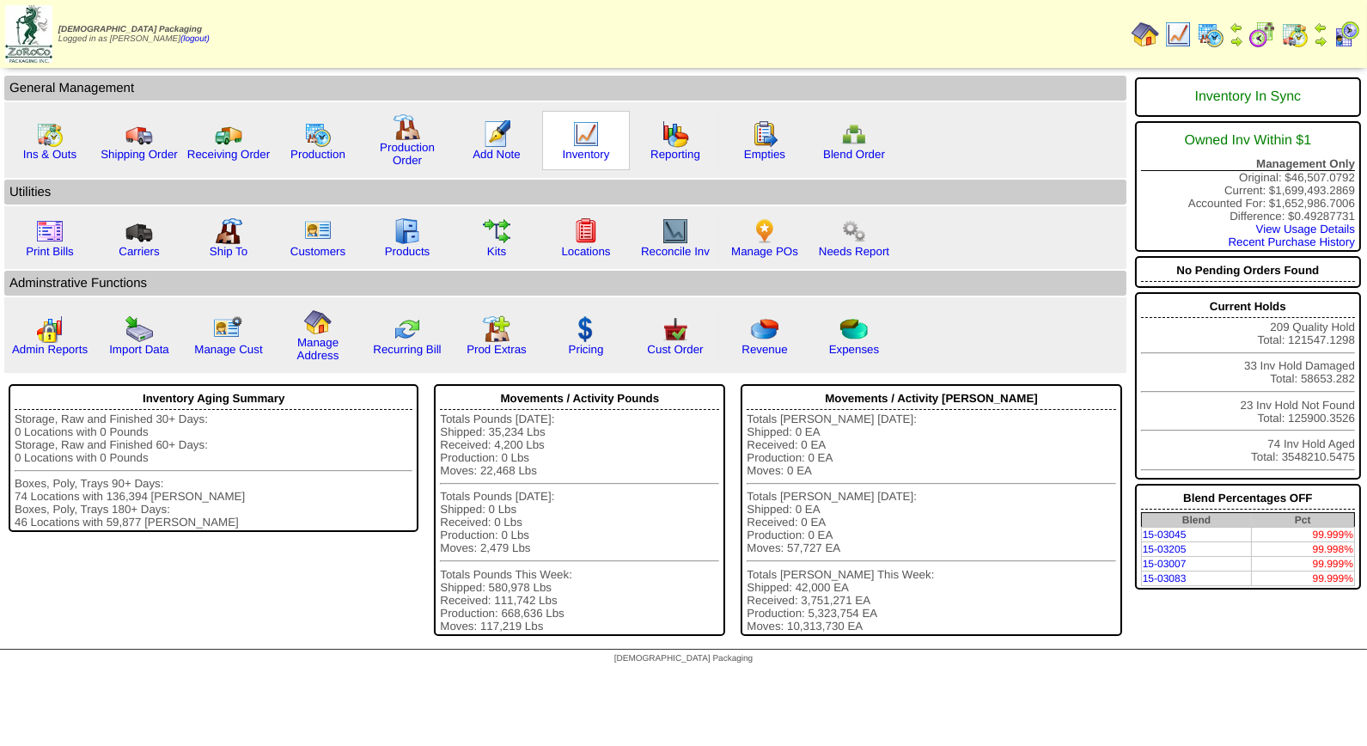
click at [576, 126] on img at bounding box center [585, 133] width 27 height 27
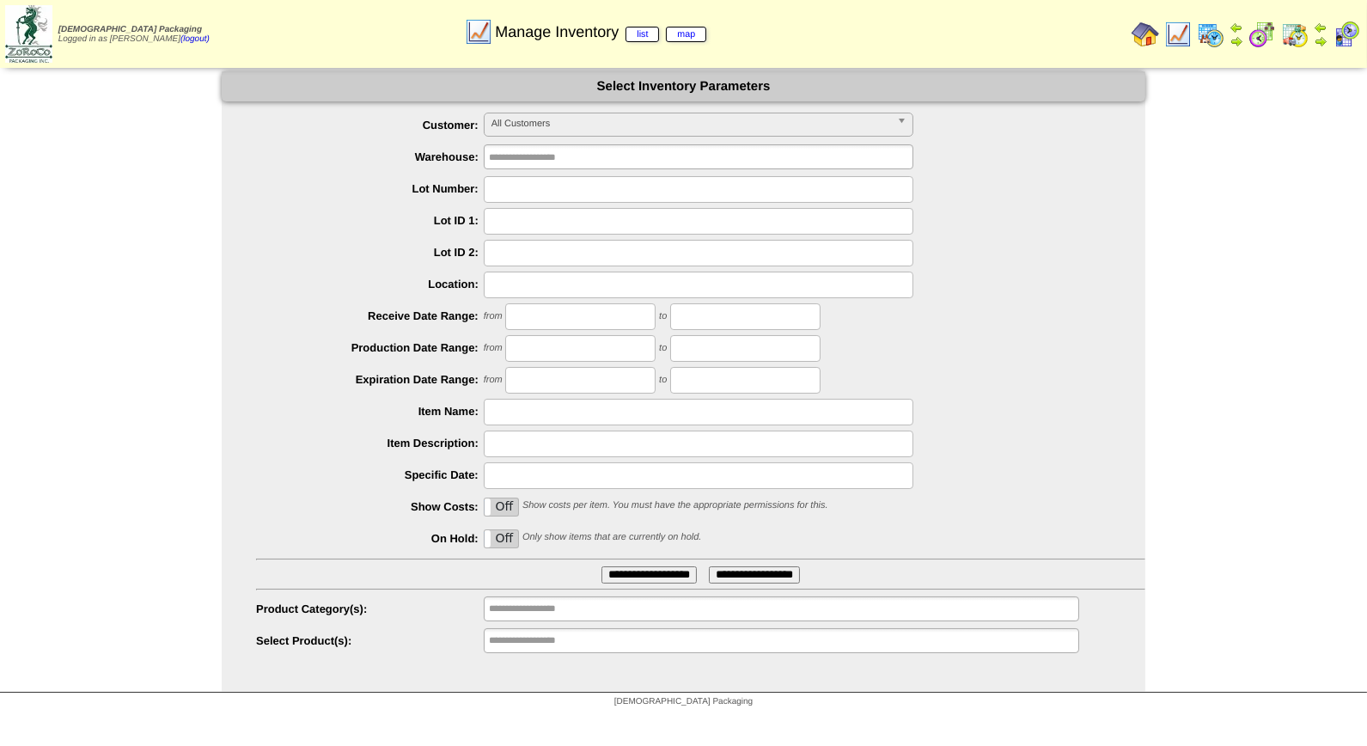
click at [544, 196] on input "text" at bounding box center [699, 189] width 430 height 27
type input "*******"
click at [601, 566] on input "**********" at bounding box center [648, 574] width 95 height 17
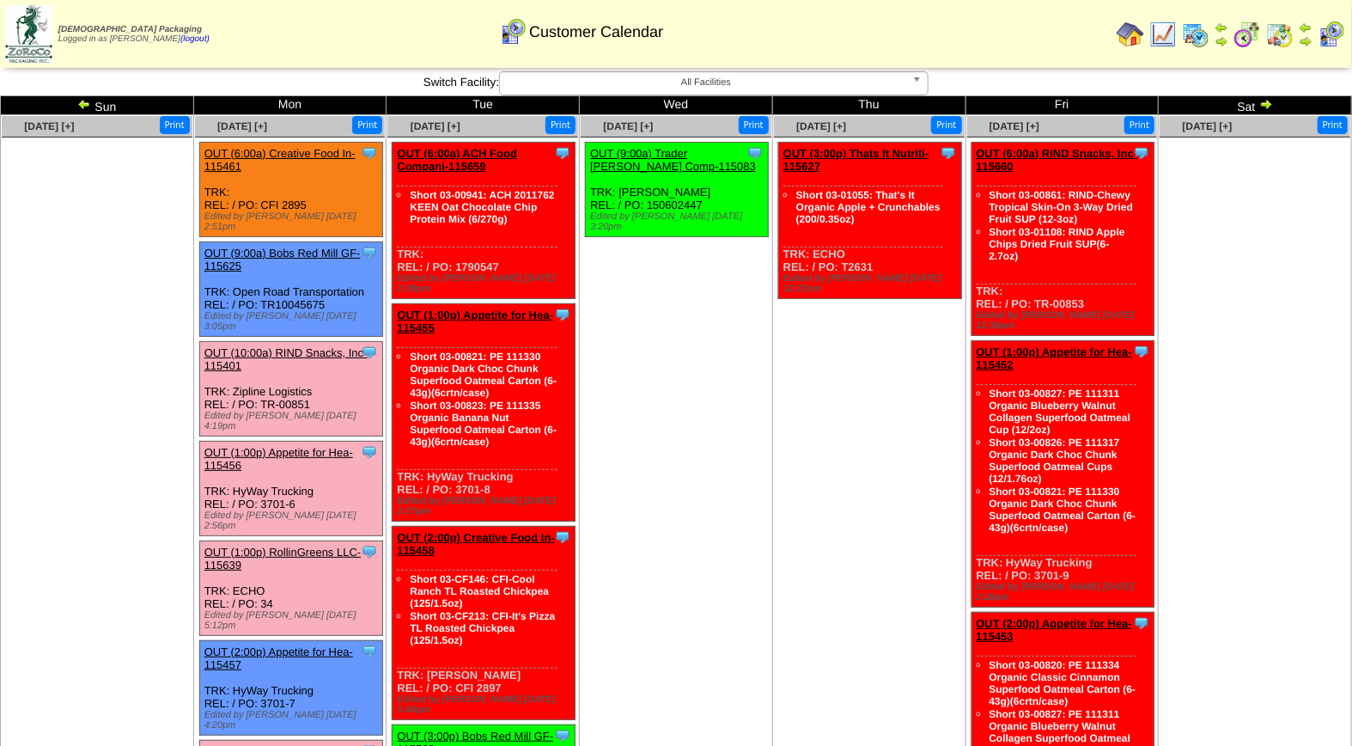
click at [261, 346] on link "OUT (10:00a) RIND Snacks, Inc-115401" at bounding box center [286, 359] width 163 height 26
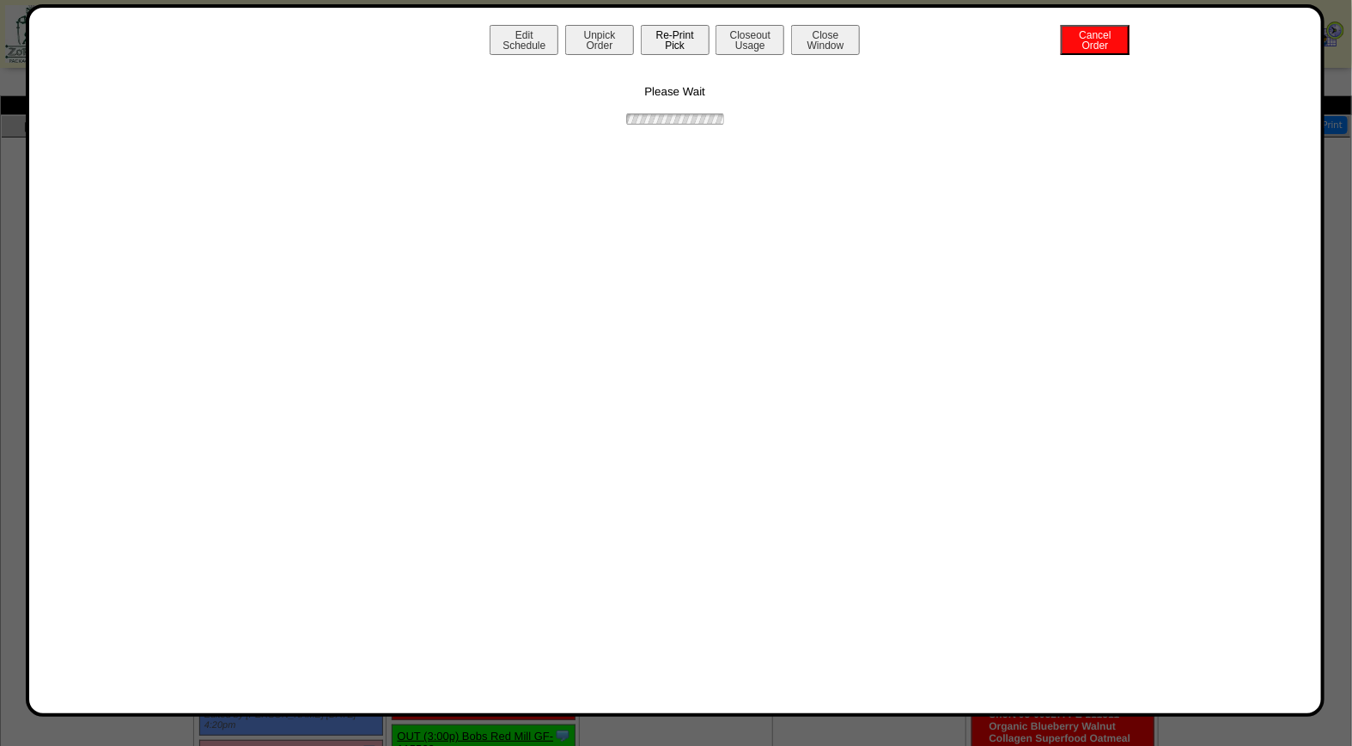
click at [698, 46] on button "Re-Print Pick" at bounding box center [675, 40] width 69 height 30
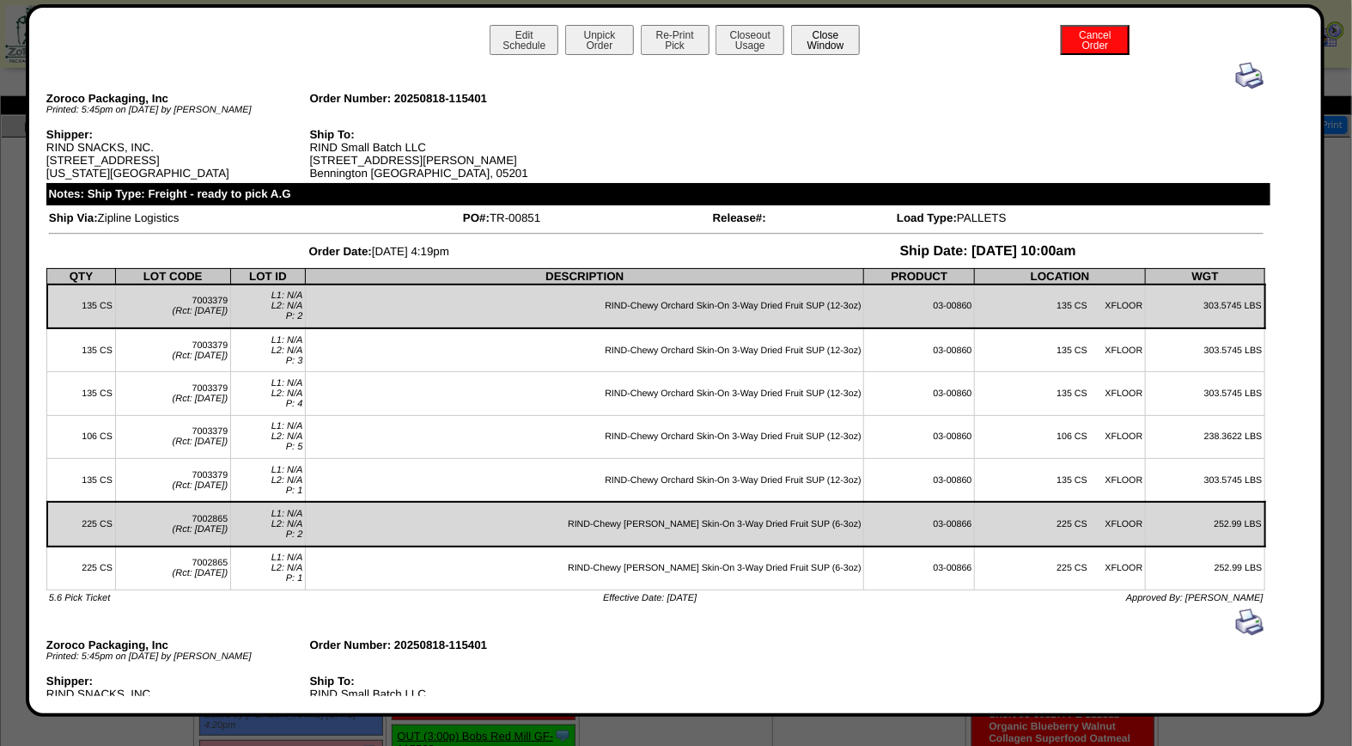
click at [822, 27] on button "Close Window" at bounding box center [825, 40] width 69 height 30
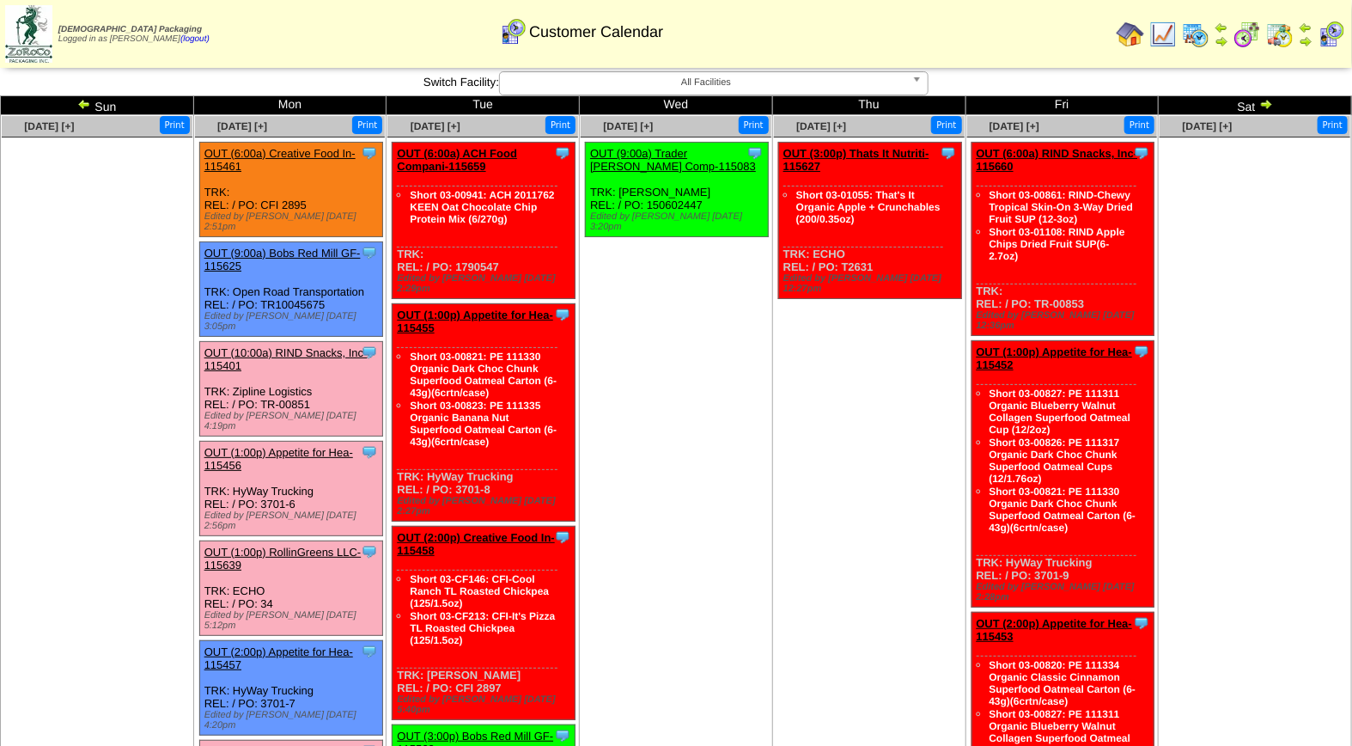
click at [82, 103] on img at bounding box center [84, 104] width 14 height 14
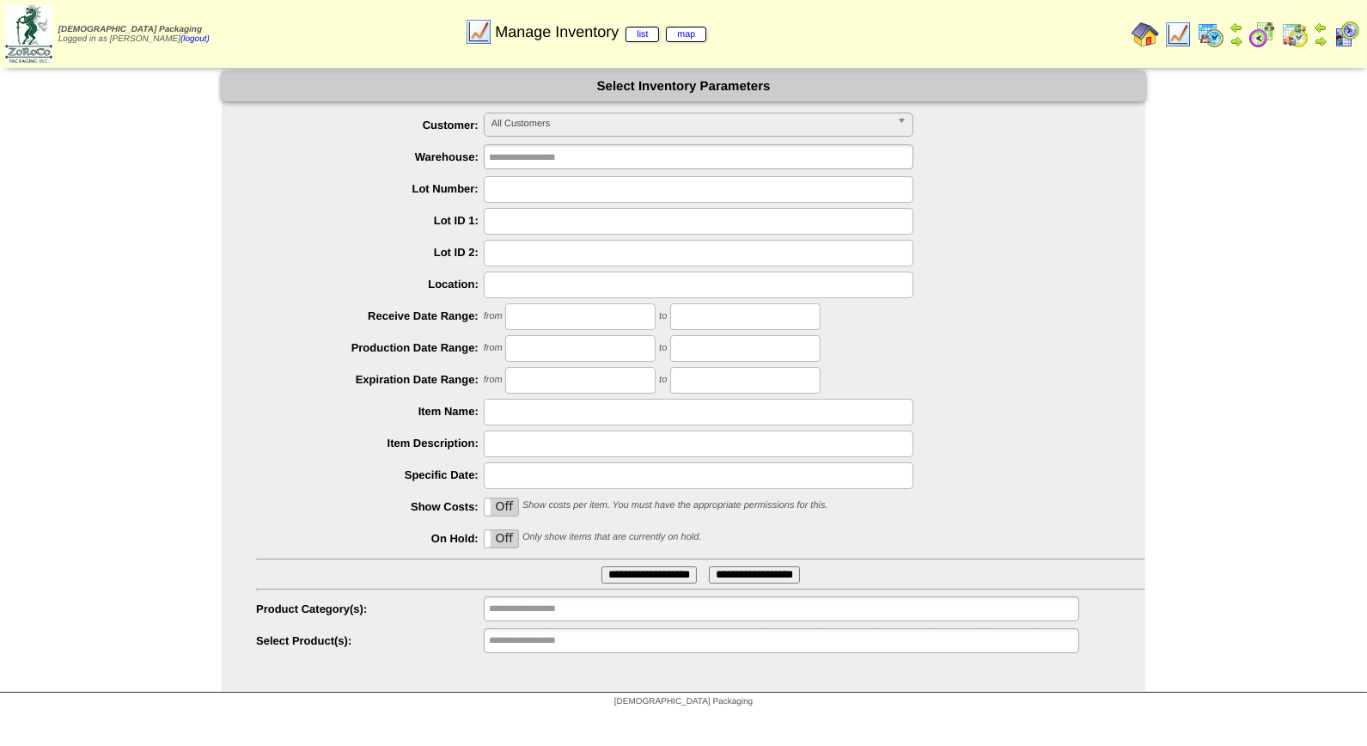
click at [574, 185] on input "text" at bounding box center [699, 189] width 430 height 27
type input "*******"
click at [601, 566] on input "**********" at bounding box center [648, 574] width 95 height 17
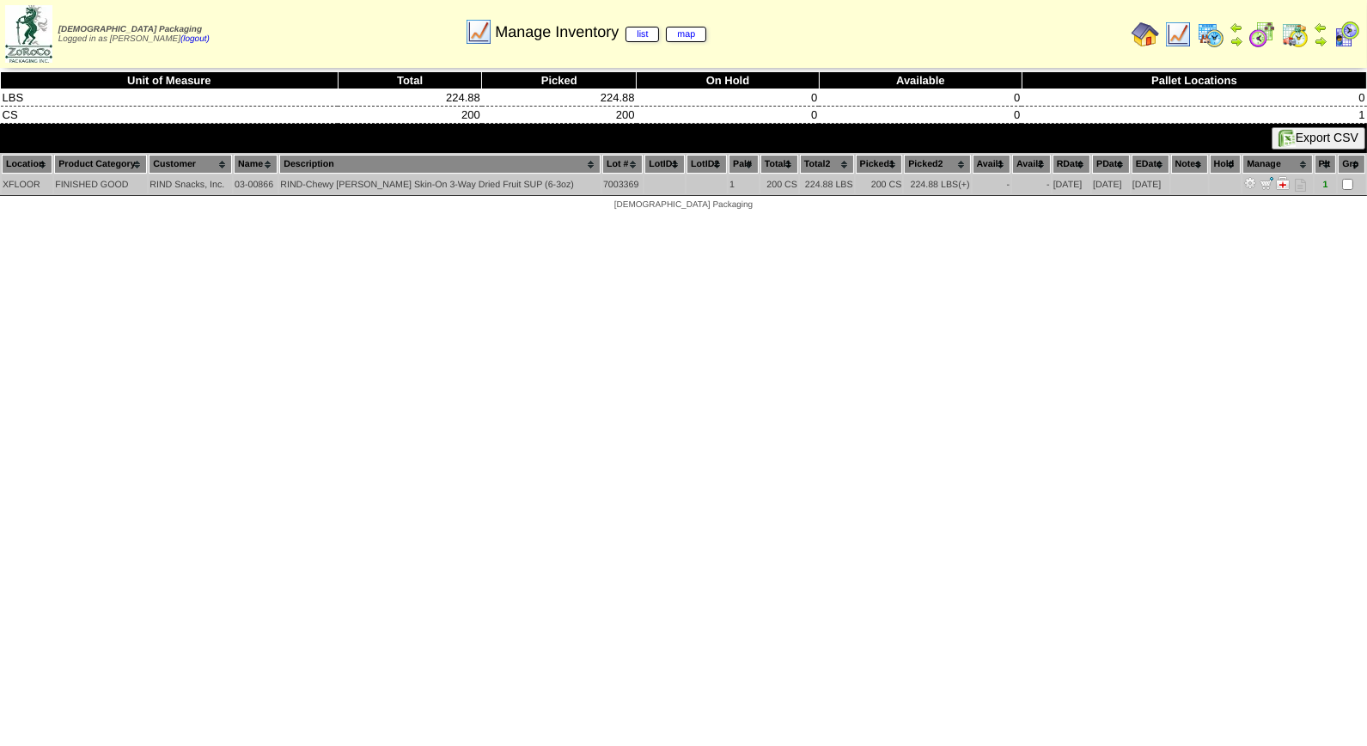
click at [1257, 180] on img at bounding box center [1250, 183] width 14 height 14
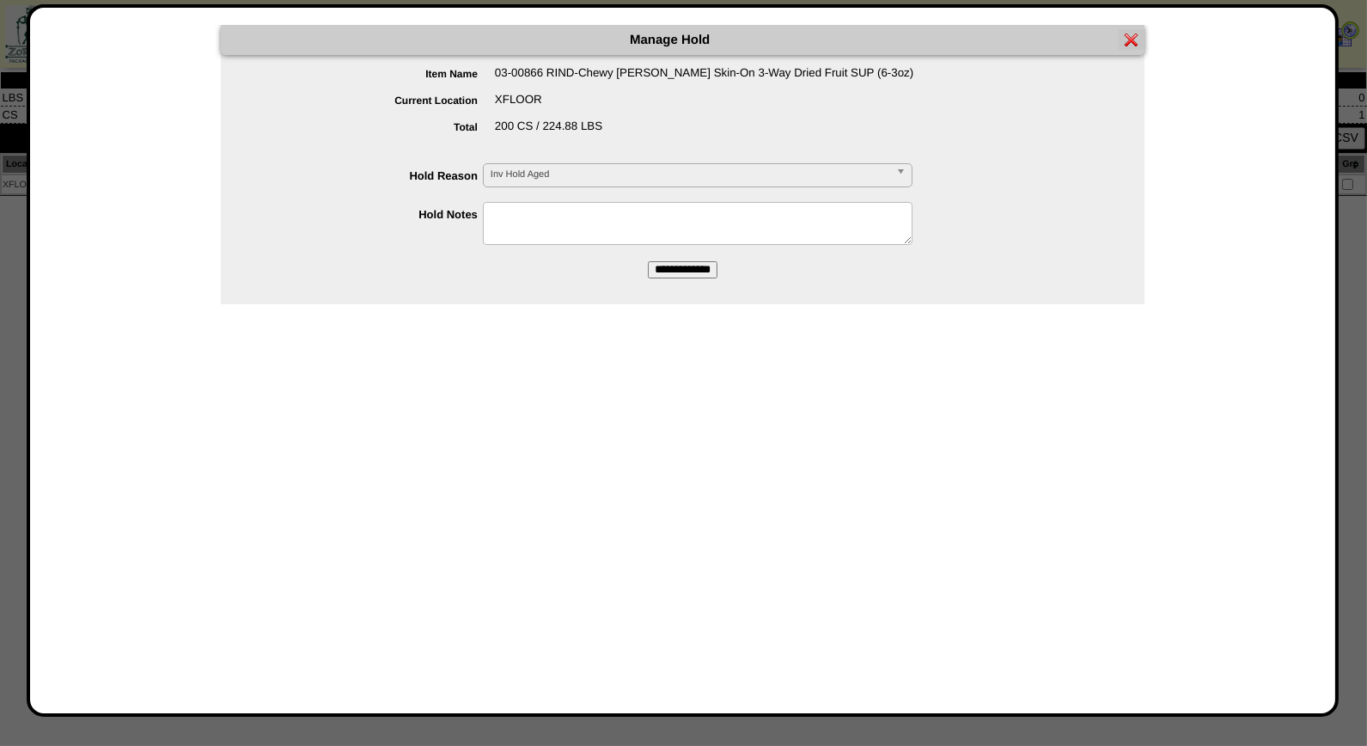
click at [902, 175] on b at bounding box center [903, 175] width 15 height 22
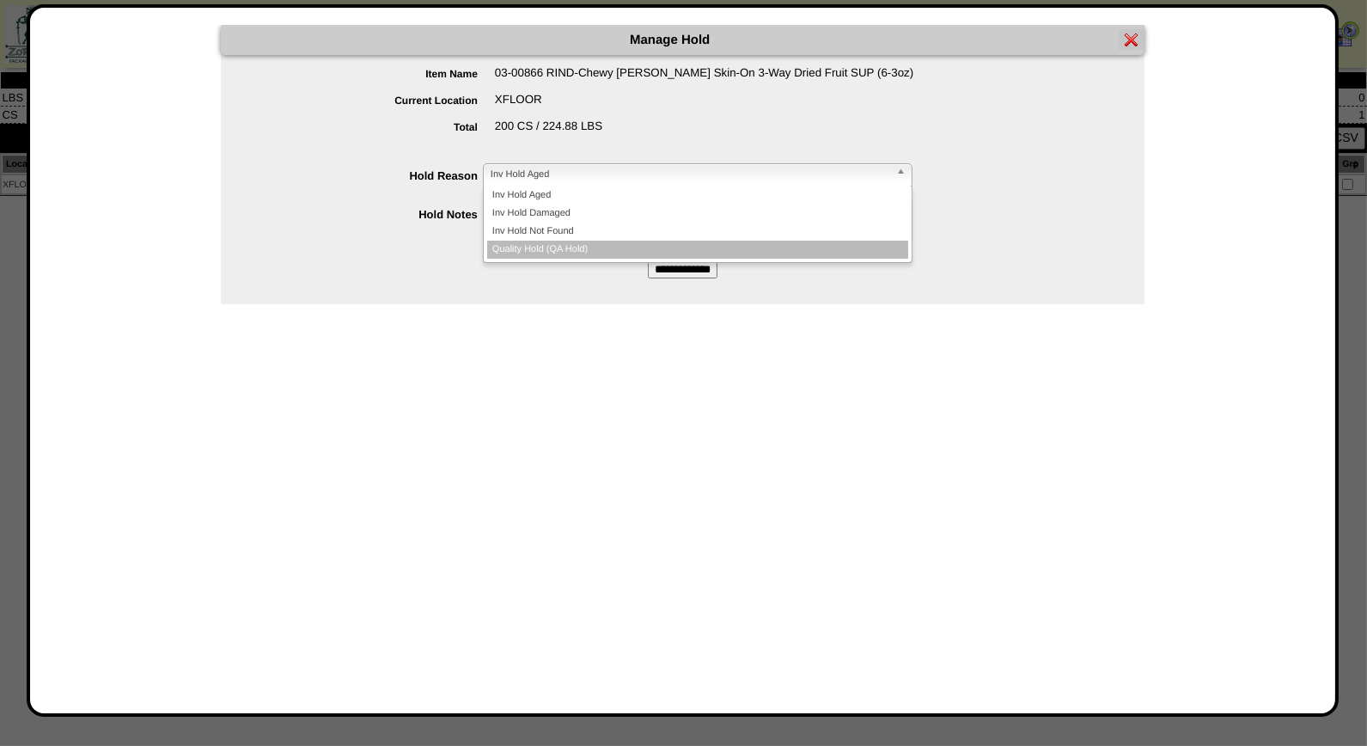
click at [795, 243] on li "Quality Hold (QA Hold)" at bounding box center [697, 250] width 421 height 18
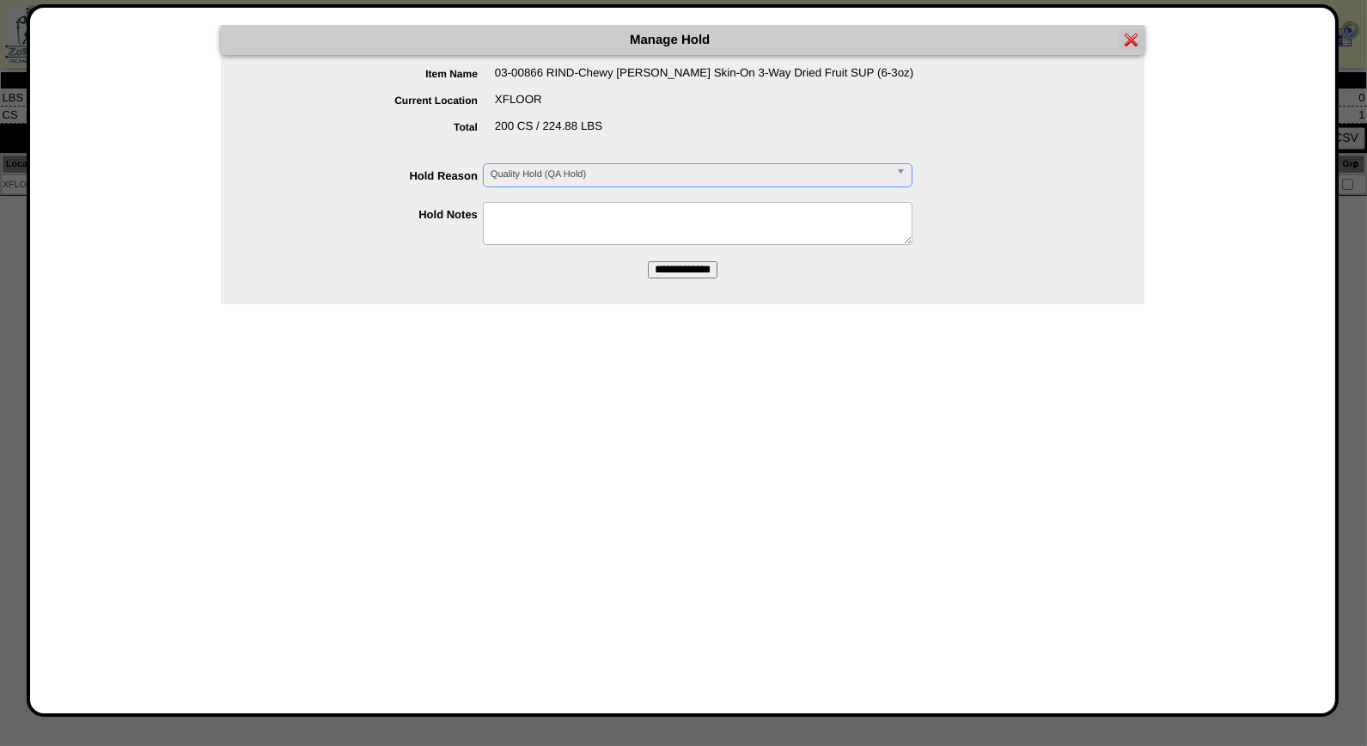
click at [634, 217] on textarea at bounding box center [698, 223] width 430 height 43
type textarea "*"
type textarea "**********"
click at [689, 266] on input "**********" at bounding box center [683, 269] width 70 height 17
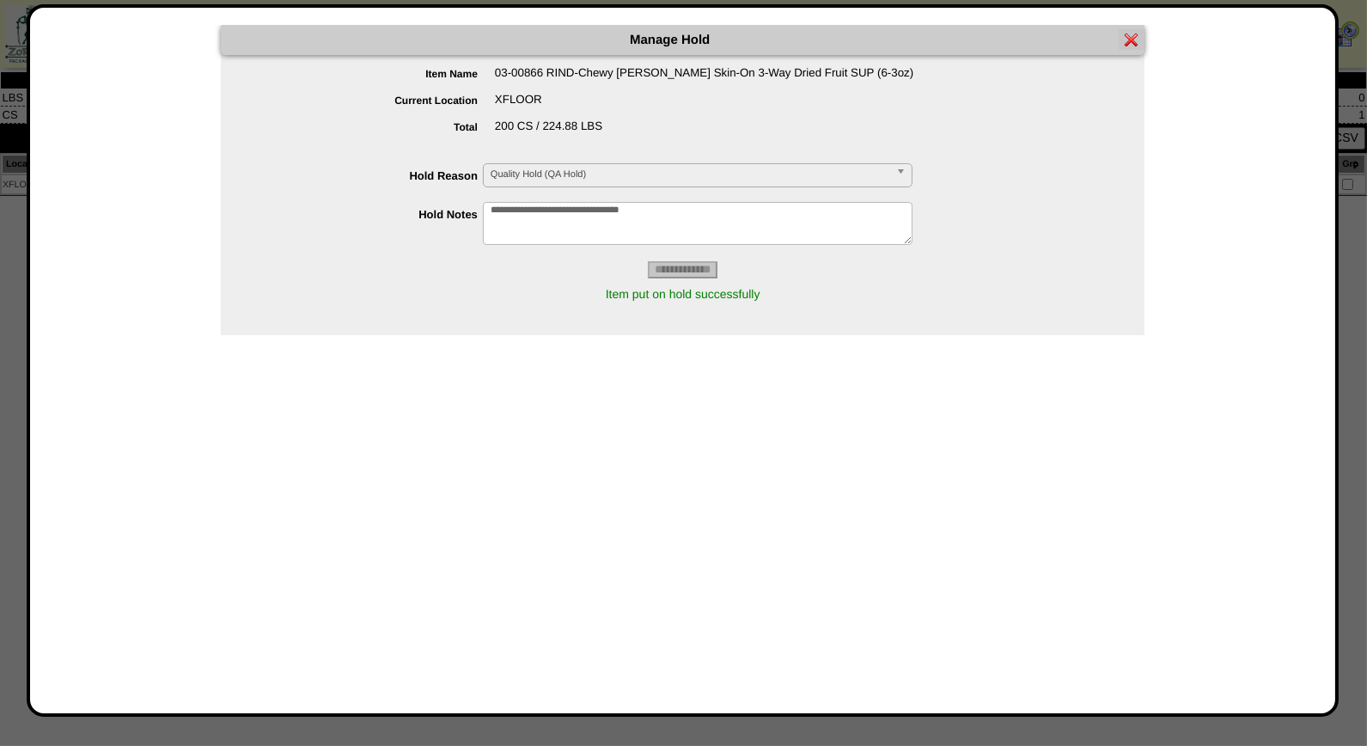
click at [1132, 39] on img at bounding box center [1132, 40] width 14 height 14
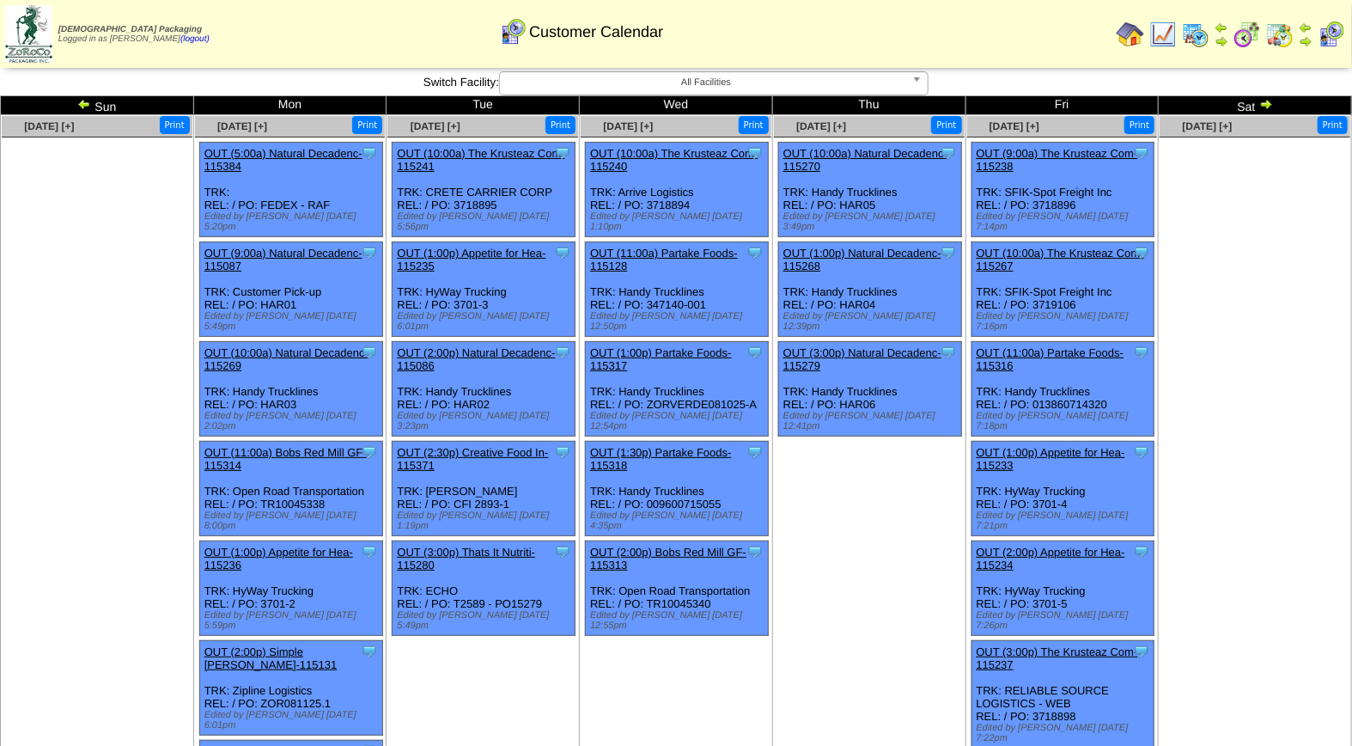
click at [82, 103] on img at bounding box center [84, 104] width 14 height 14
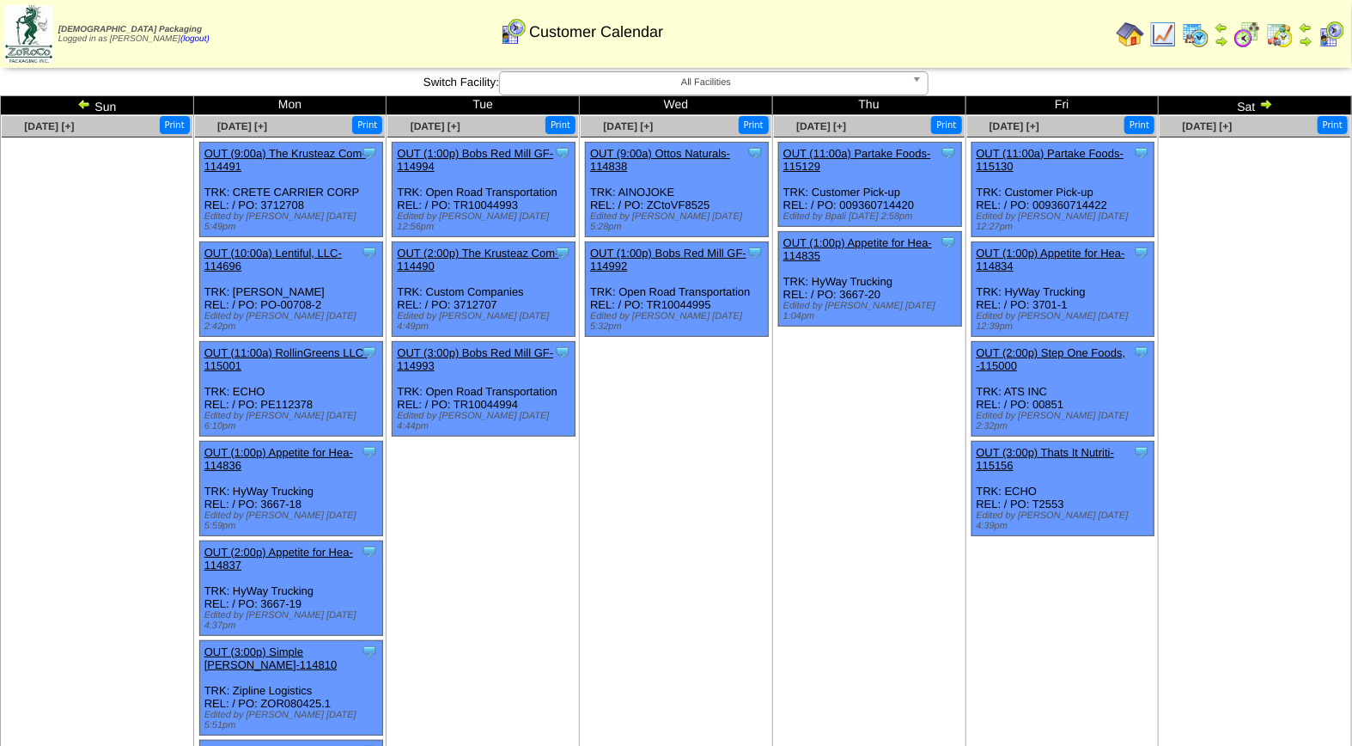
click at [82, 103] on img at bounding box center [84, 104] width 14 height 14
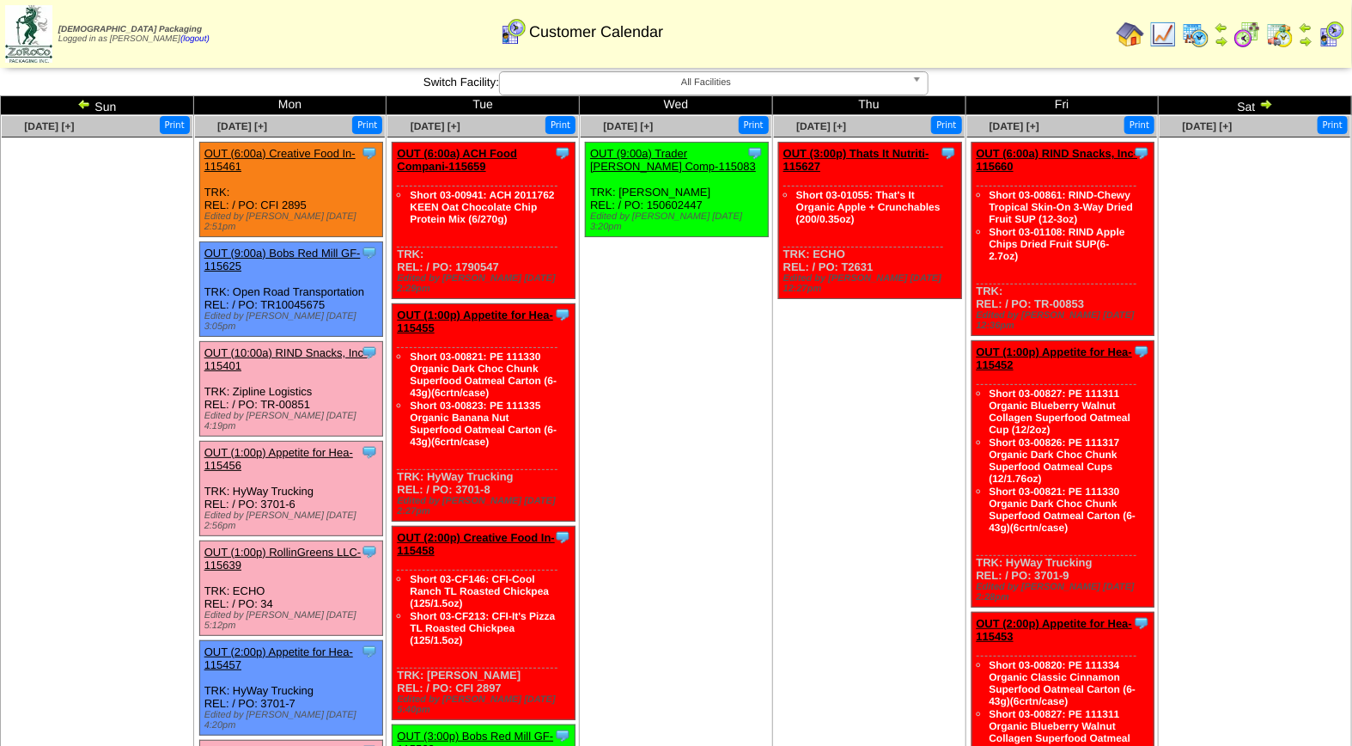
click at [1289, 175] on ul at bounding box center [1255, 266] width 191 height 258
click at [296, 346] on link "OUT (10:00a) RIND Snacks, Inc-115401" at bounding box center [286, 359] width 163 height 26
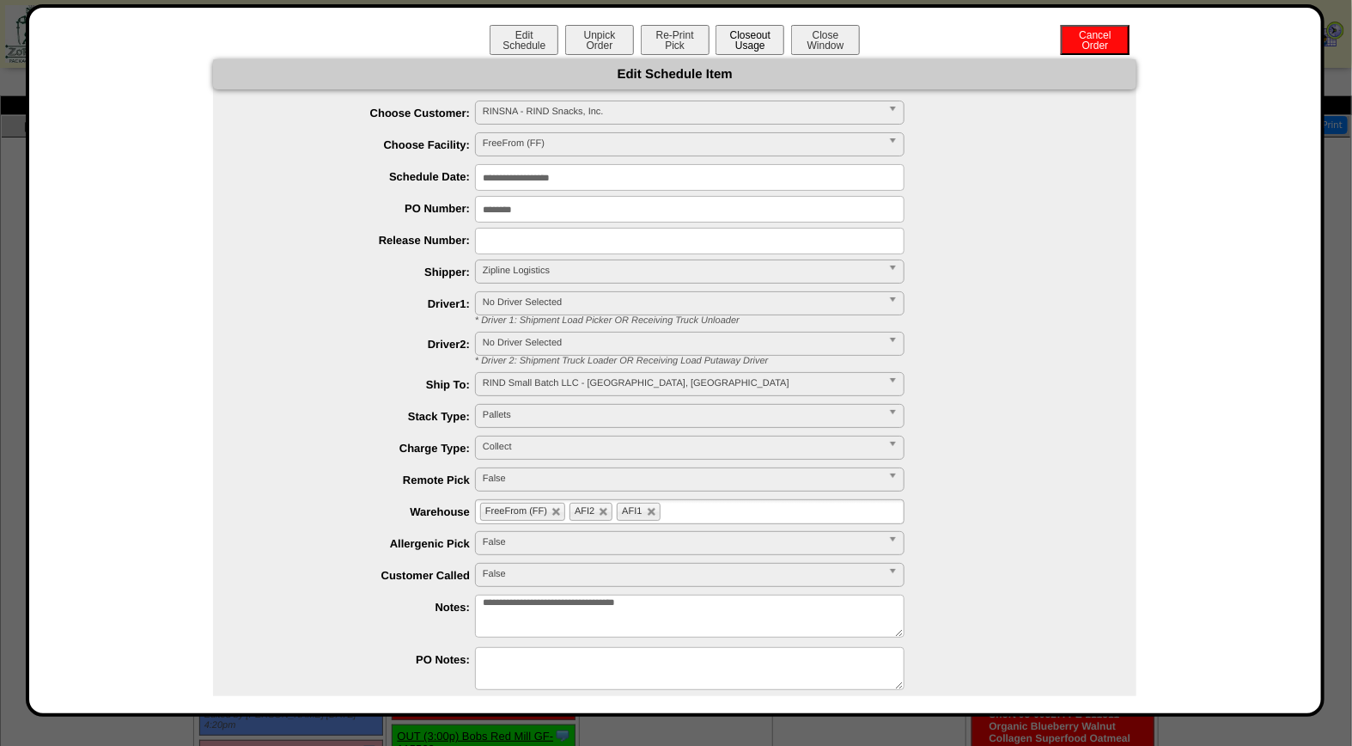
click at [744, 36] on button "Closeout Usage" at bounding box center [750, 40] width 69 height 30
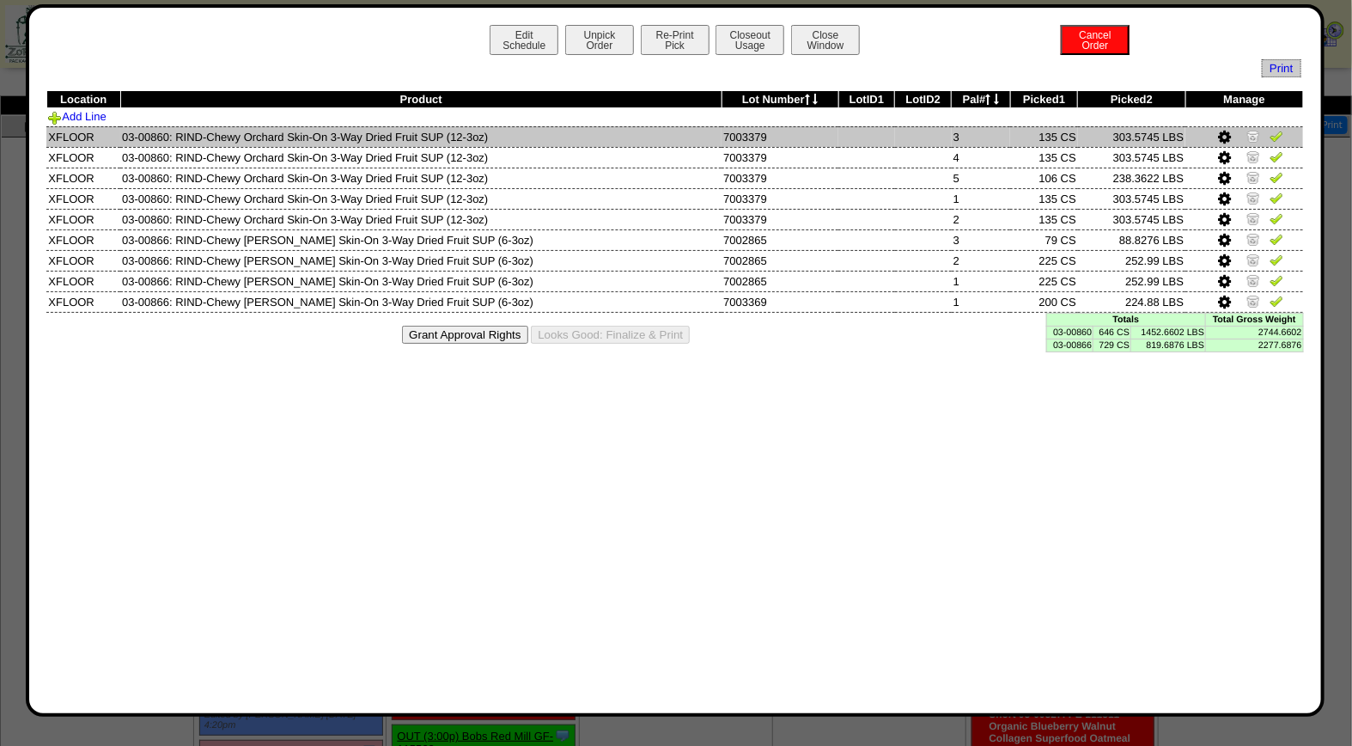
click at [1273, 133] on img at bounding box center [1277, 136] width 14 height 14
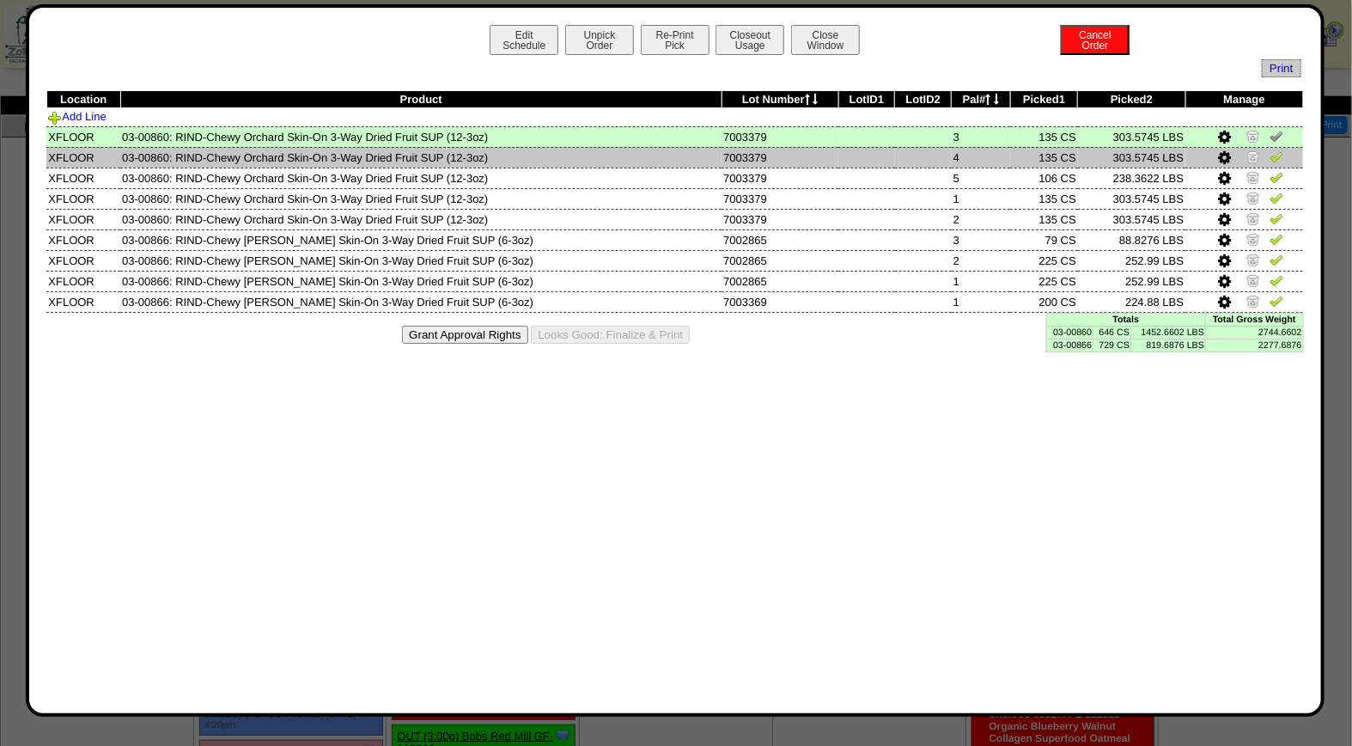
click at [1273, 159] on img at bounding box center [1277, 157] width 14 height 14
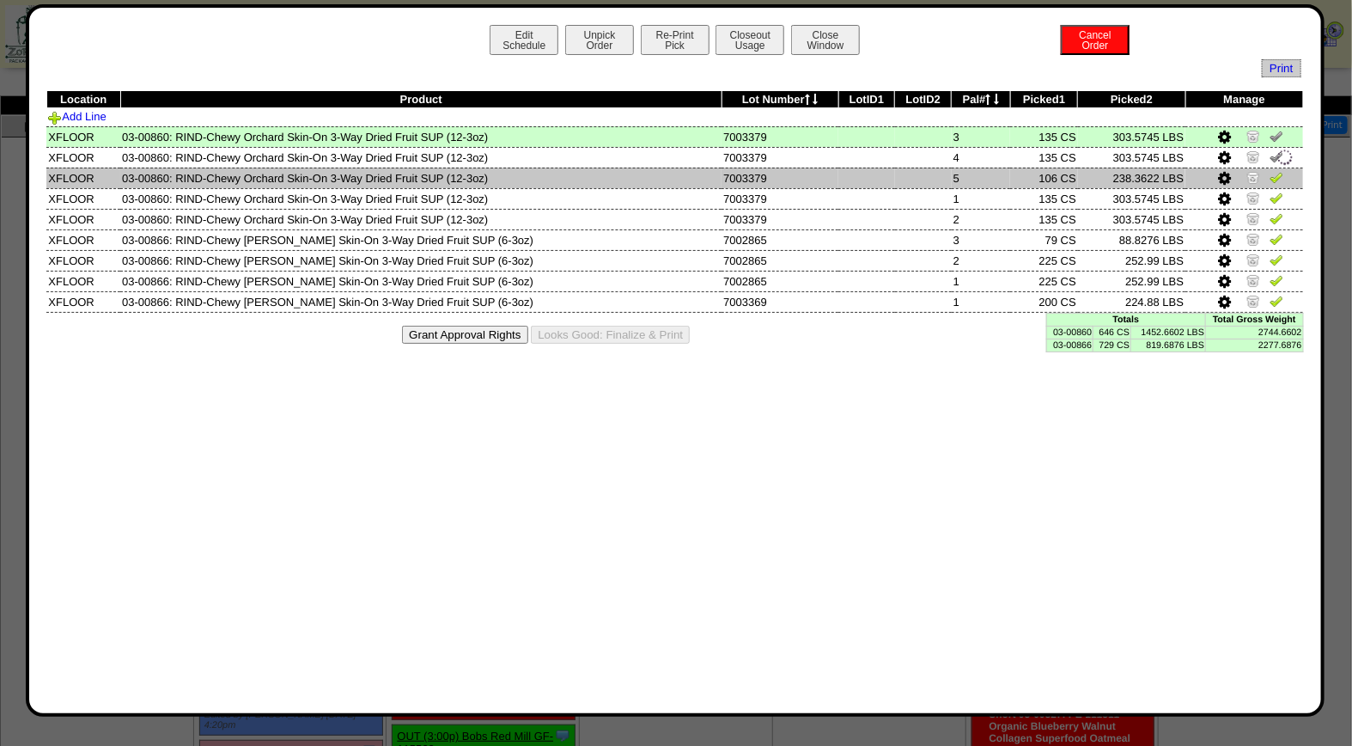
click at [1276, 182] on img at bounding box center [1277, 177] width 14 height 14
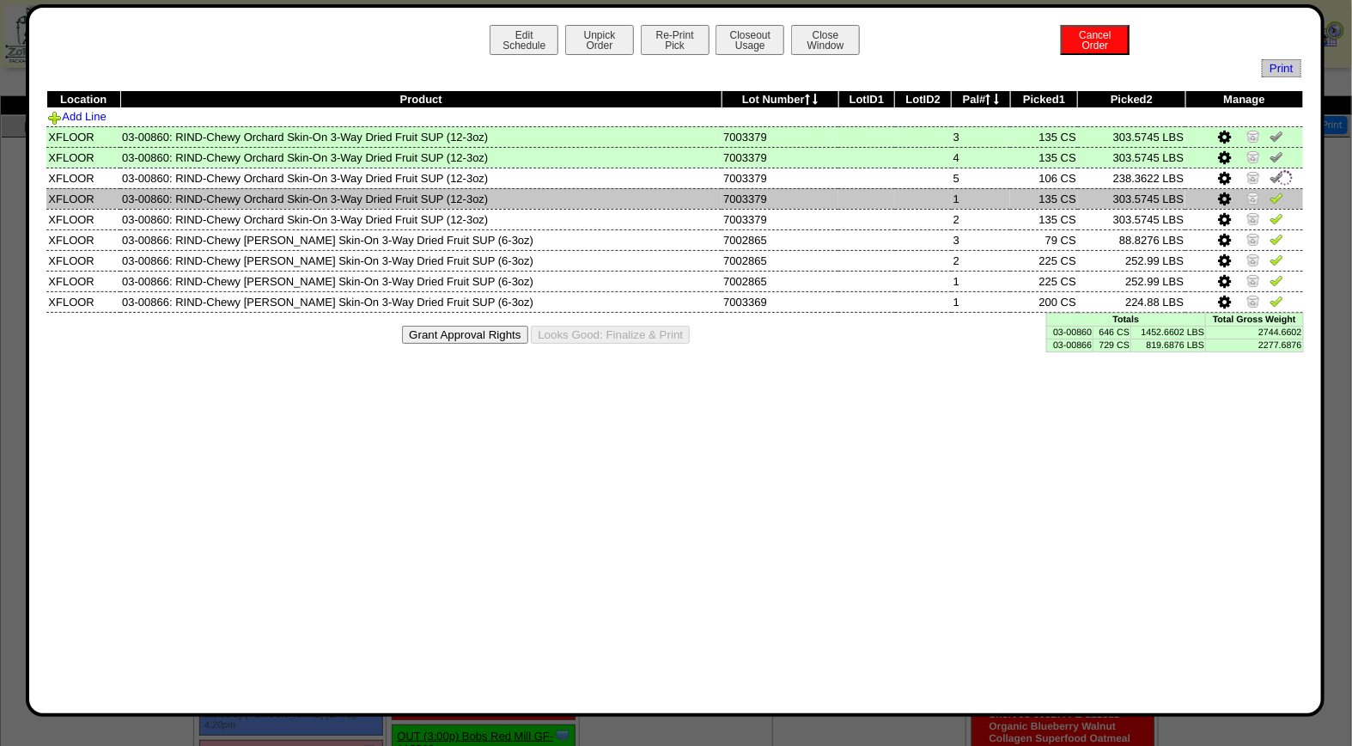
click at [1276, 196] on img at bounding box center [1277, 198] width 14 height 14
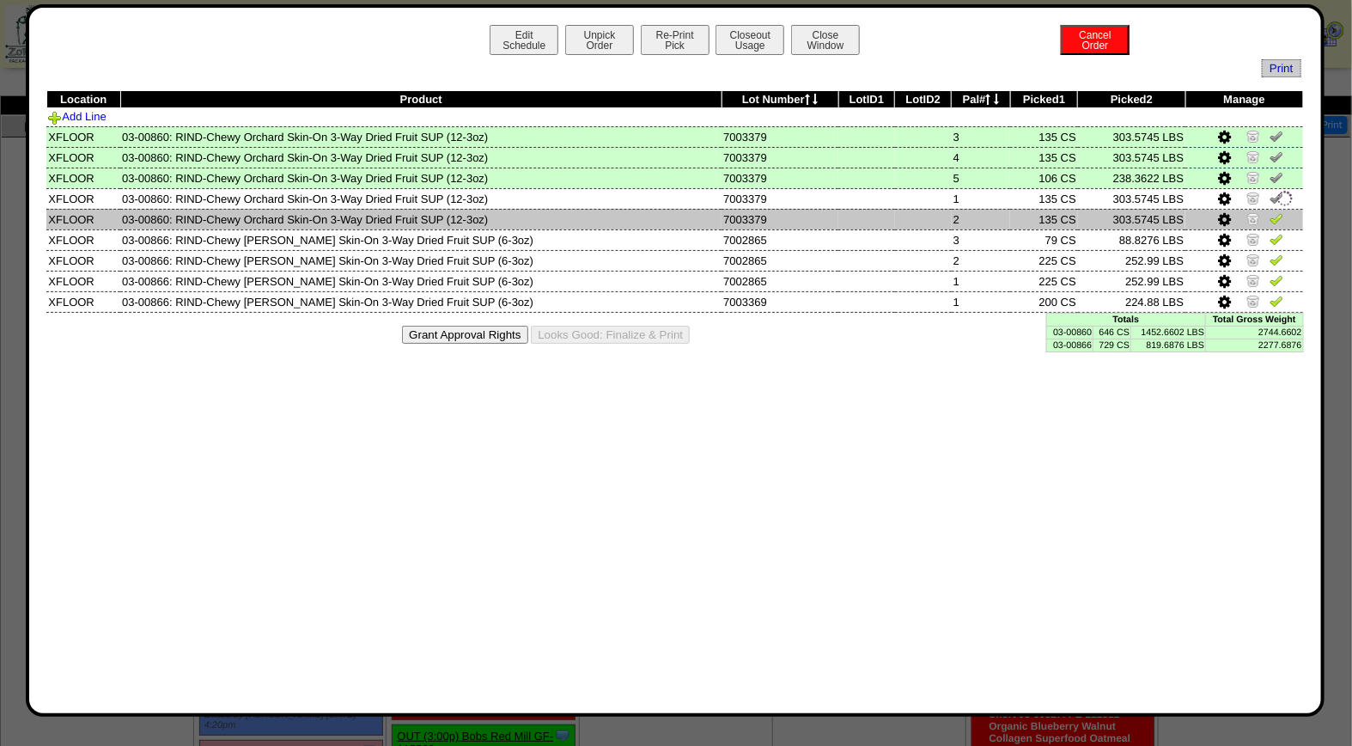
click at [1276, 218] on img at bounding box center [1277, 218] width 14 height 14
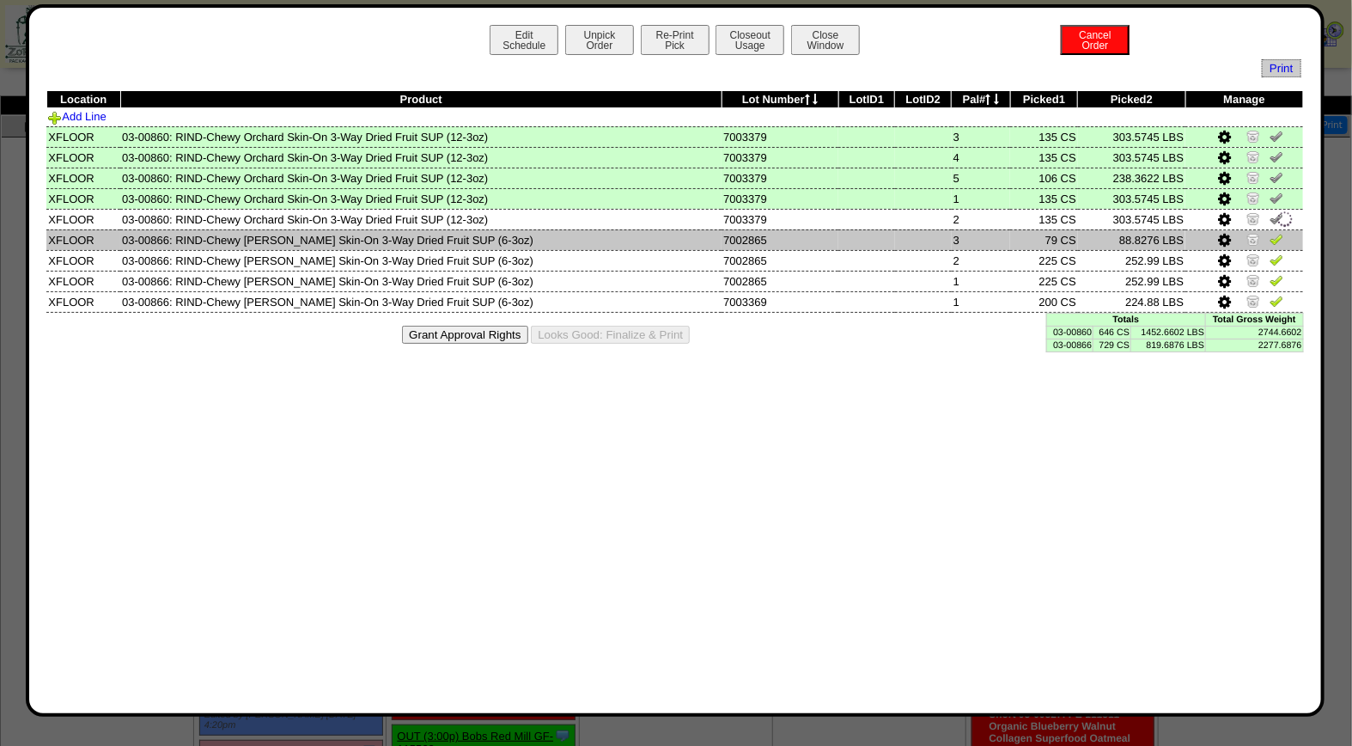
click at [1275, 241] on img at bounding box center [1277, 239] width 14 height 14
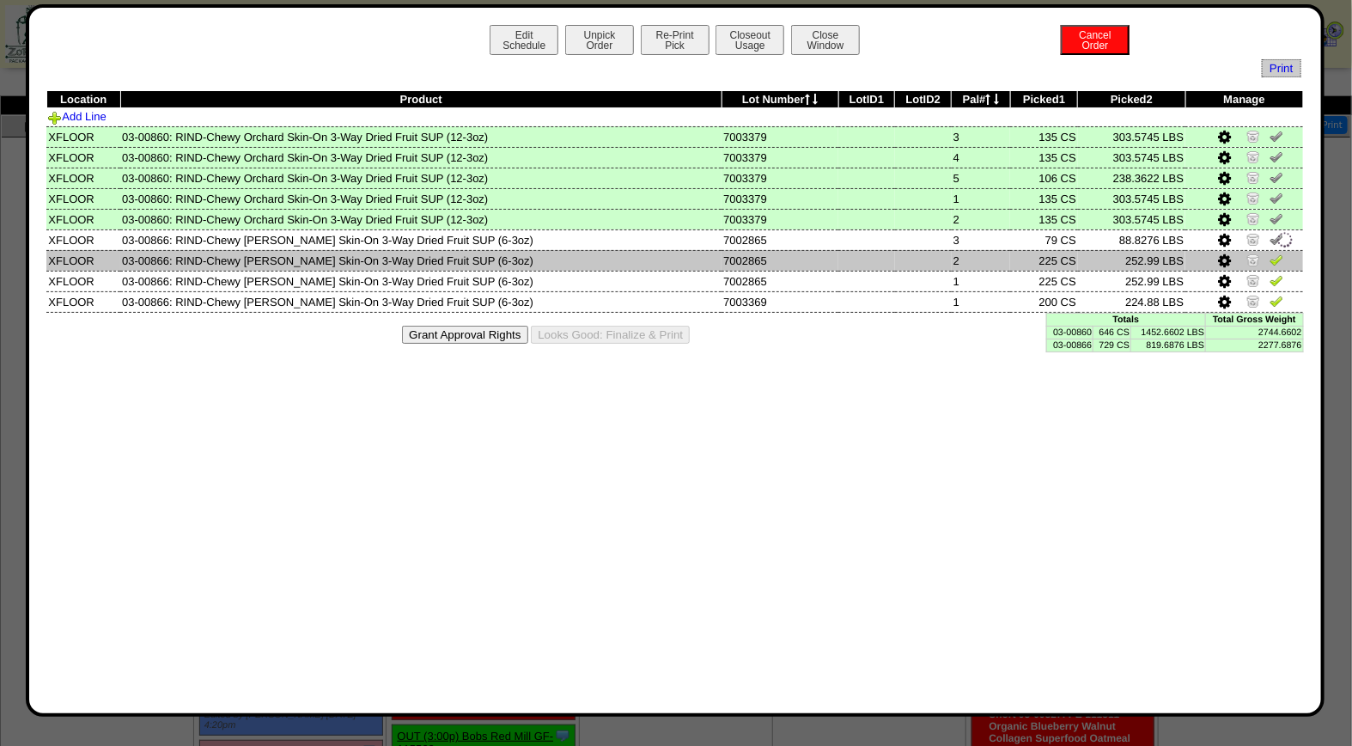
click at [1275, 254] on img at bounding box center [1277, 260] width 14 height 14
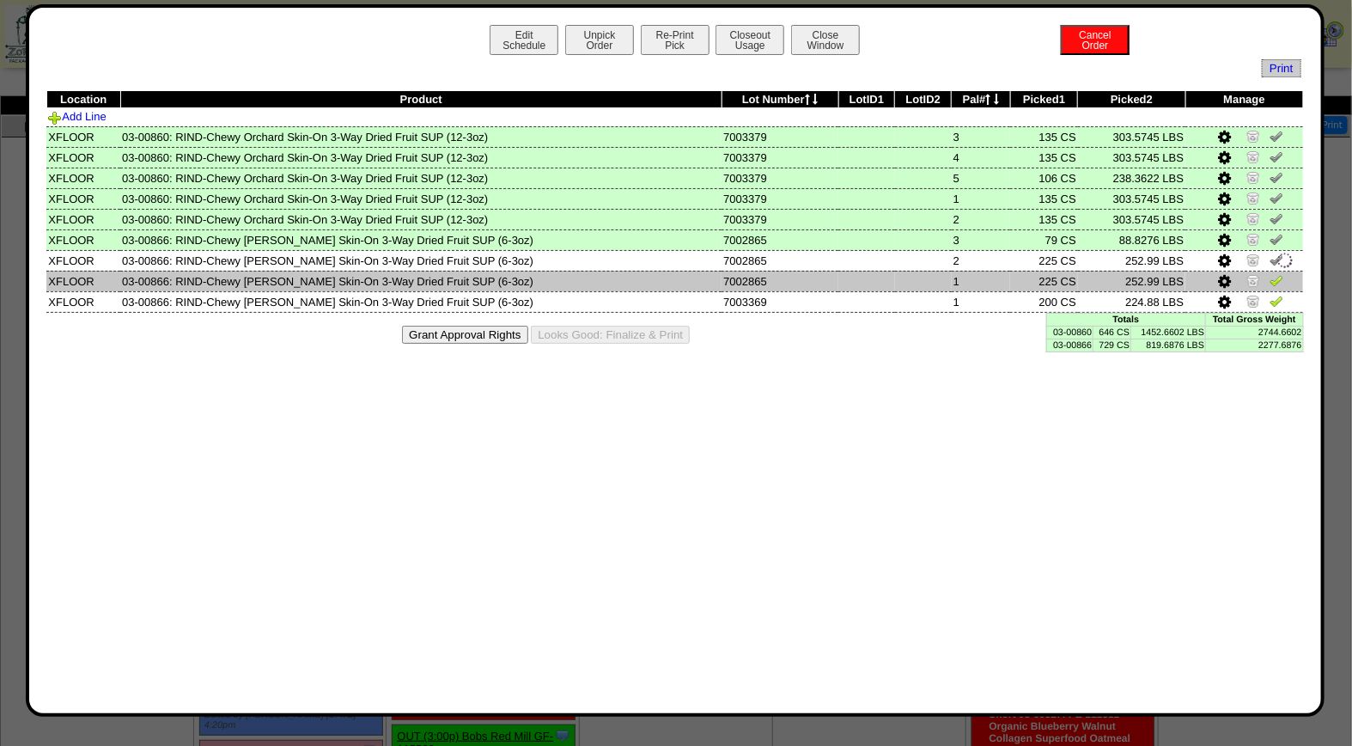
click at [1275, 279] on img at bounding box center [1277, 280] width 14 height 14
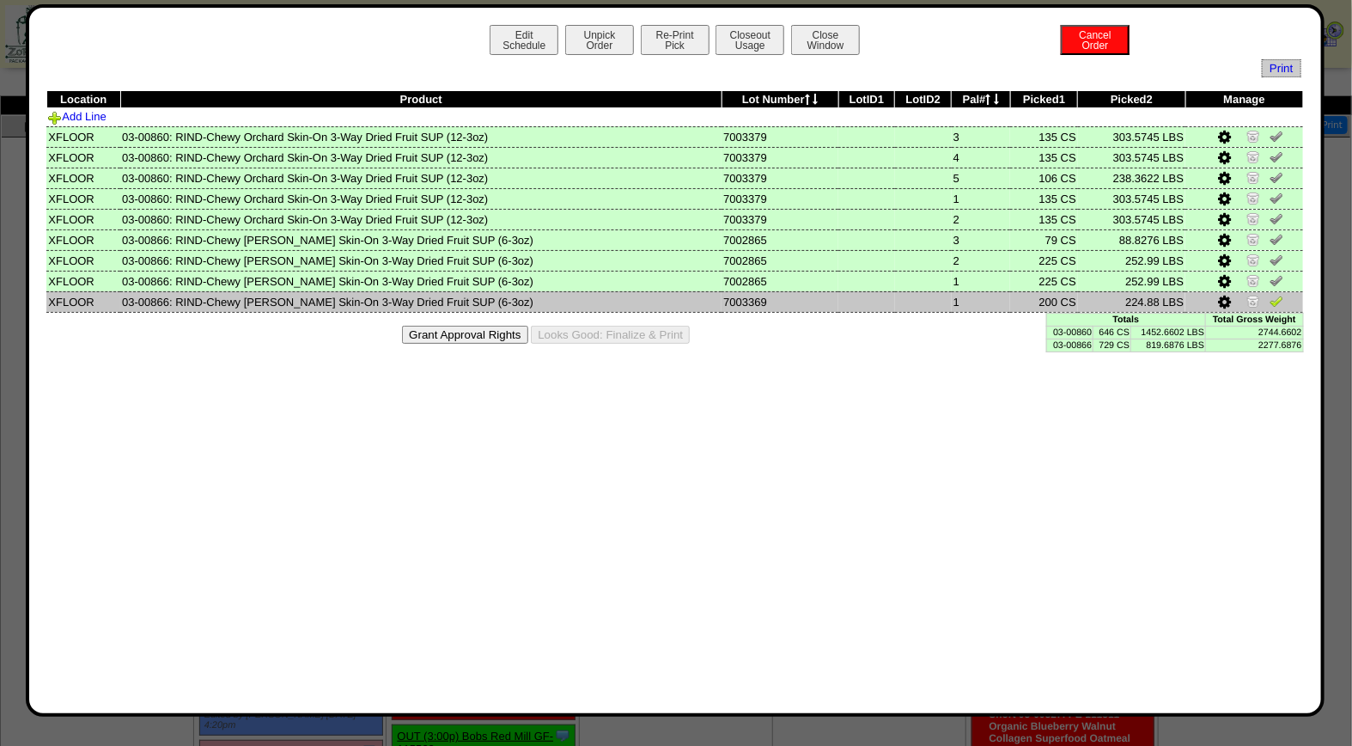
click at [1253, 296] on img at bounding box center [1254, 301] width 14 height 14
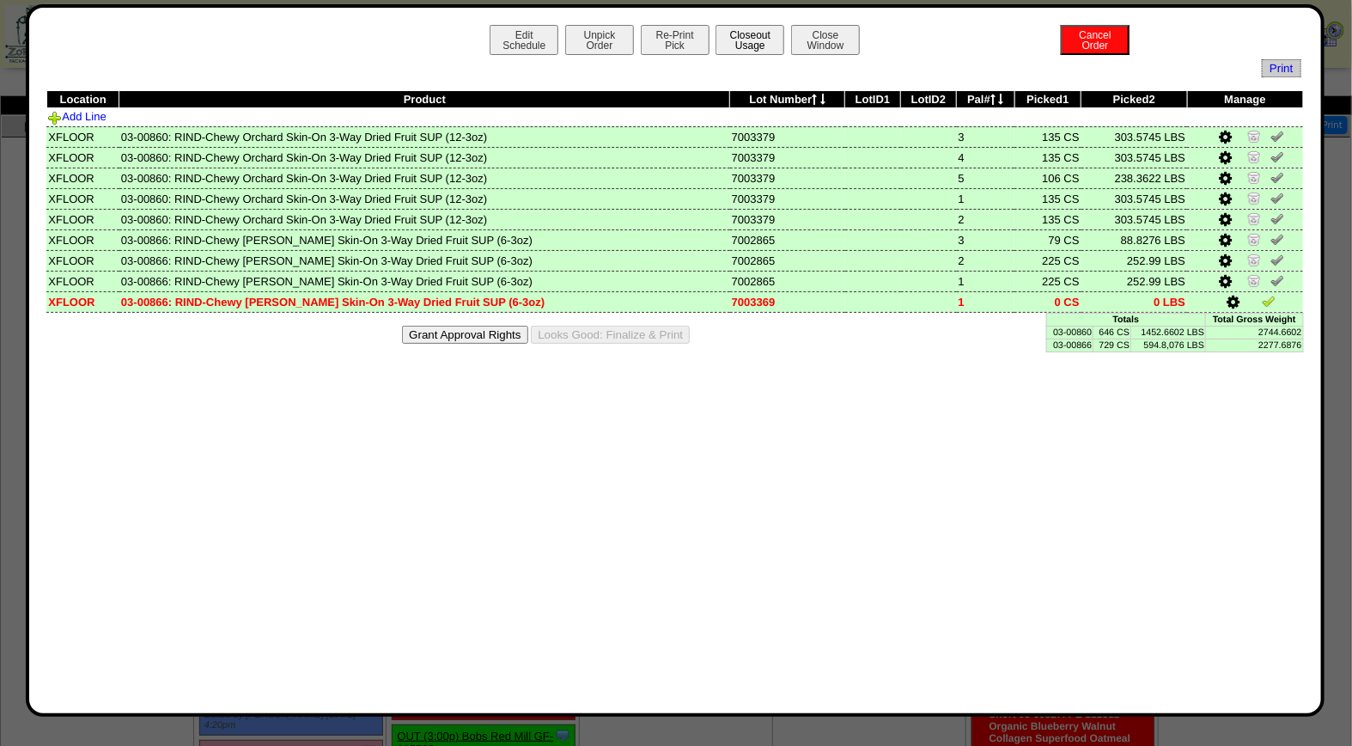
click at [748, 25] on button "Closeout Usage" at bounding box center [750, 40] width 69 height 30
click at [752, 44] on button "Closeout Usage" at bounding box center [750, 40] width 69 height 30
click at [614, 328] on button "Looks Good: Finalize & Print" at bounding box center [610, 335] width 159 height 18
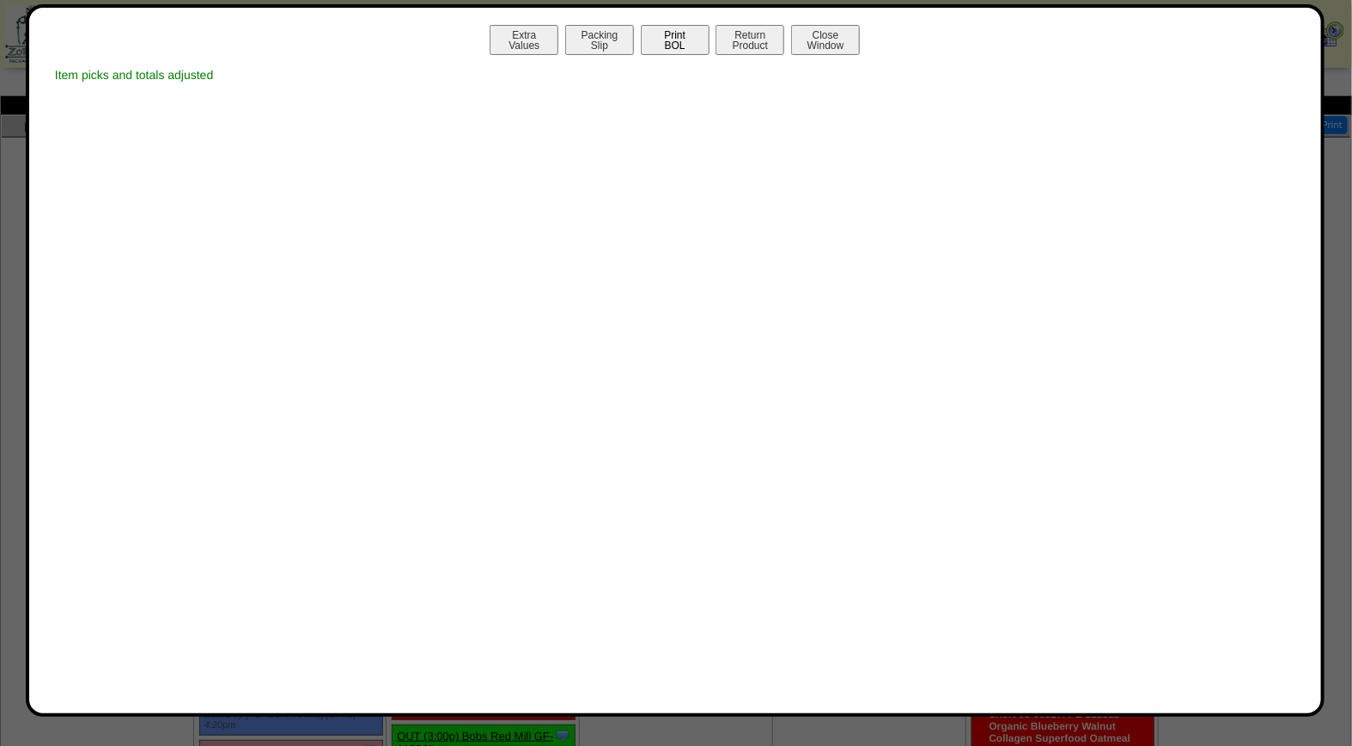
click at [677, 35] on button "Print BOL" at bounding box center [675, 40] width 69 height 30
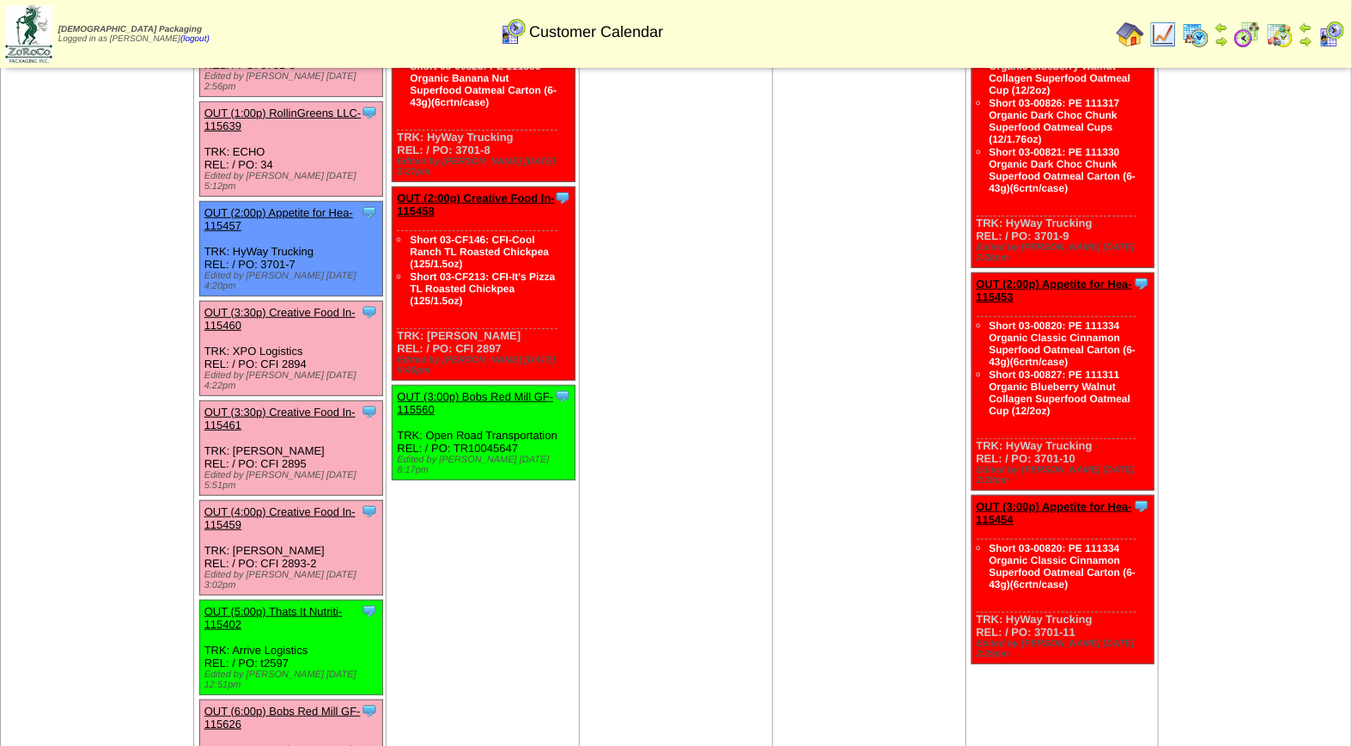
scroll to position [354, 0]
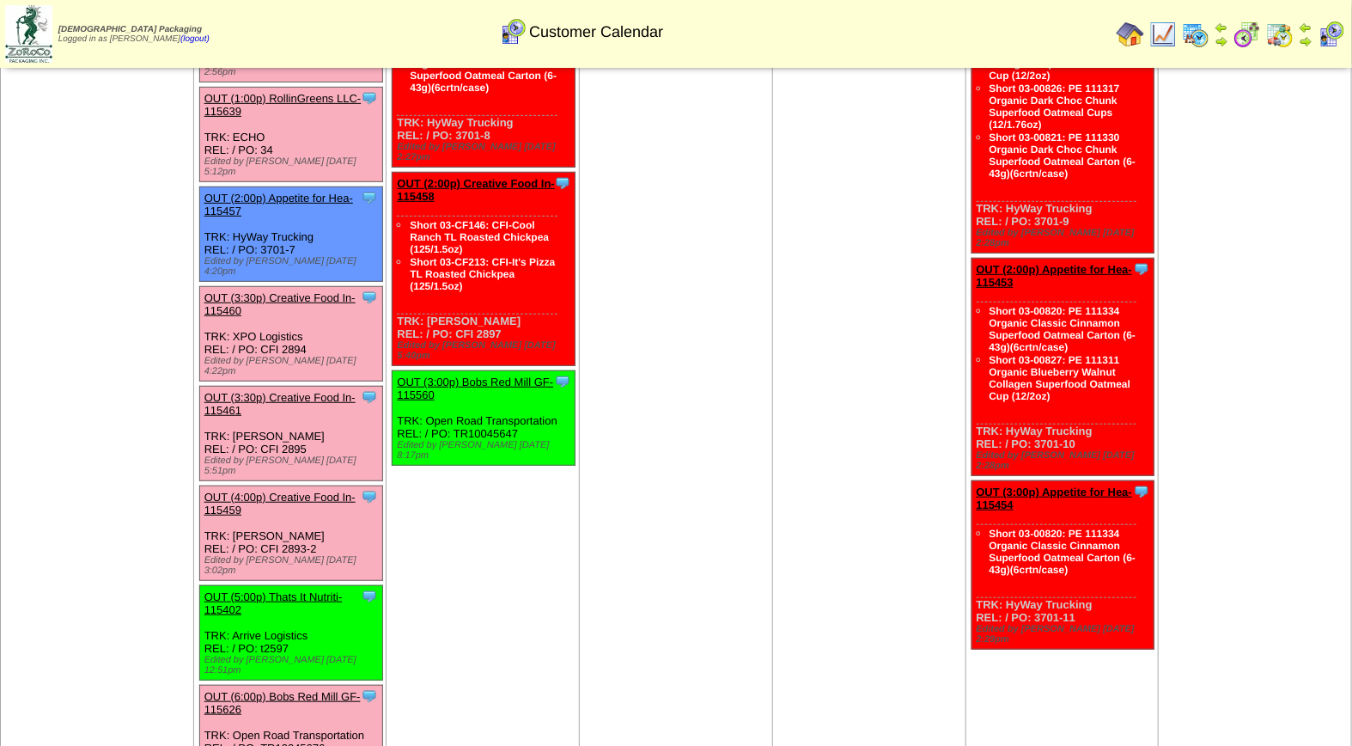
click at [303, 391] on link "OUT (3:30p) Creative Food In-115461" at bounding box center [280, 404] width 151 height 26
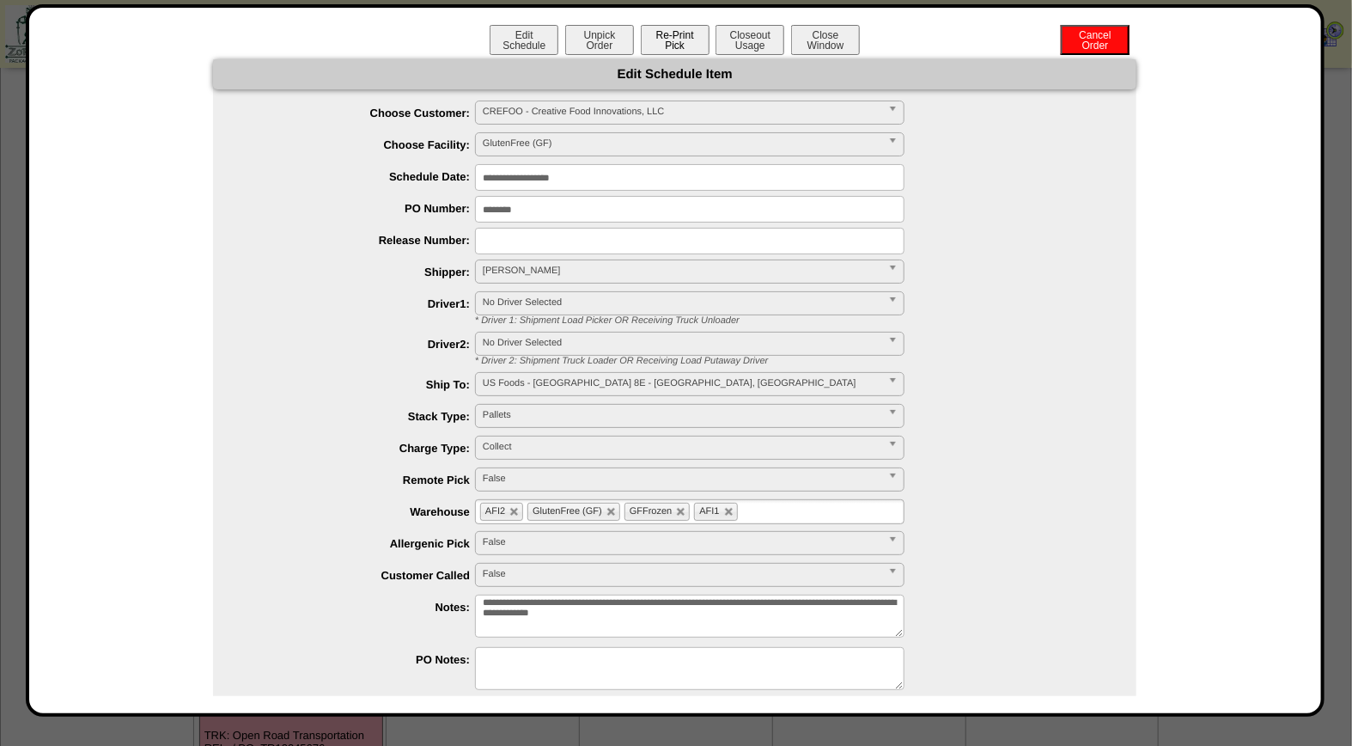
click at [676, 37] on button "Re-Print Pick" at bounding box center [675, 40] width 69 height 30
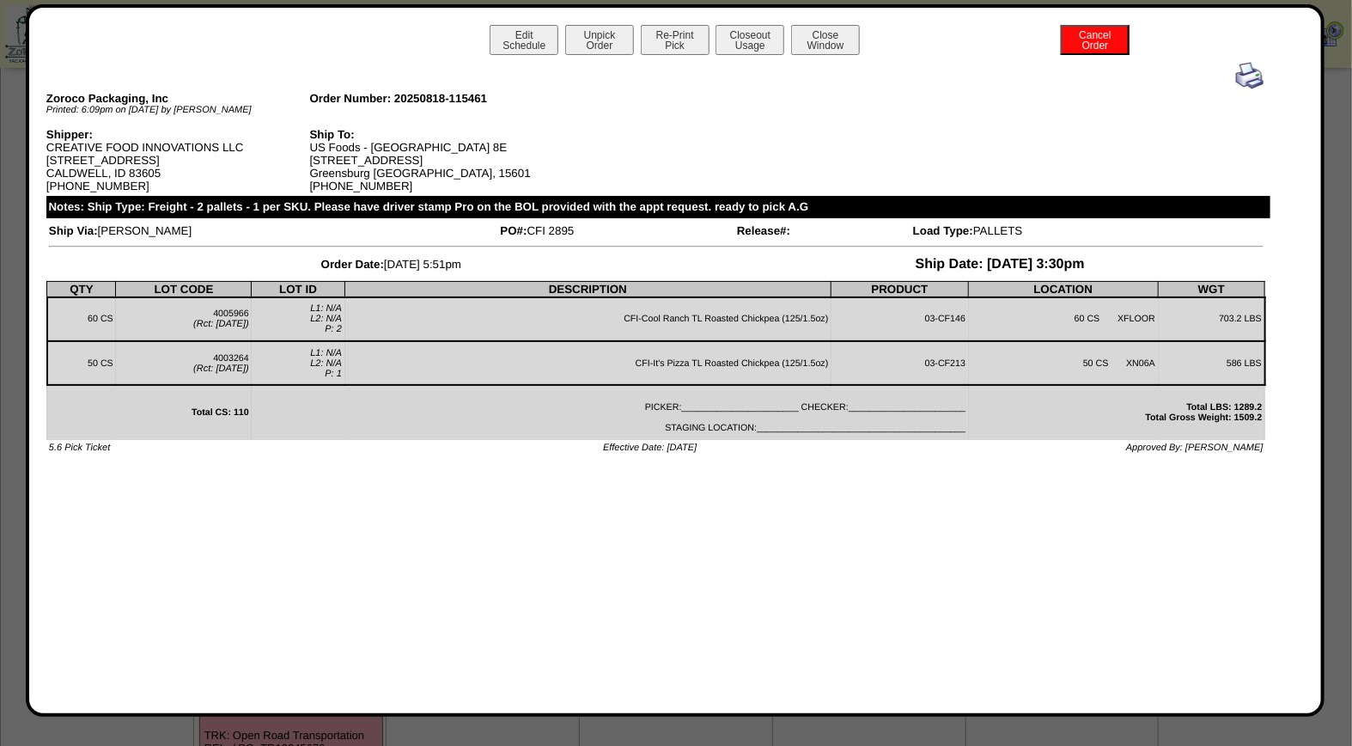
click at [1256, 79] on img at bounding box center [1249, 75] width 27 height 27
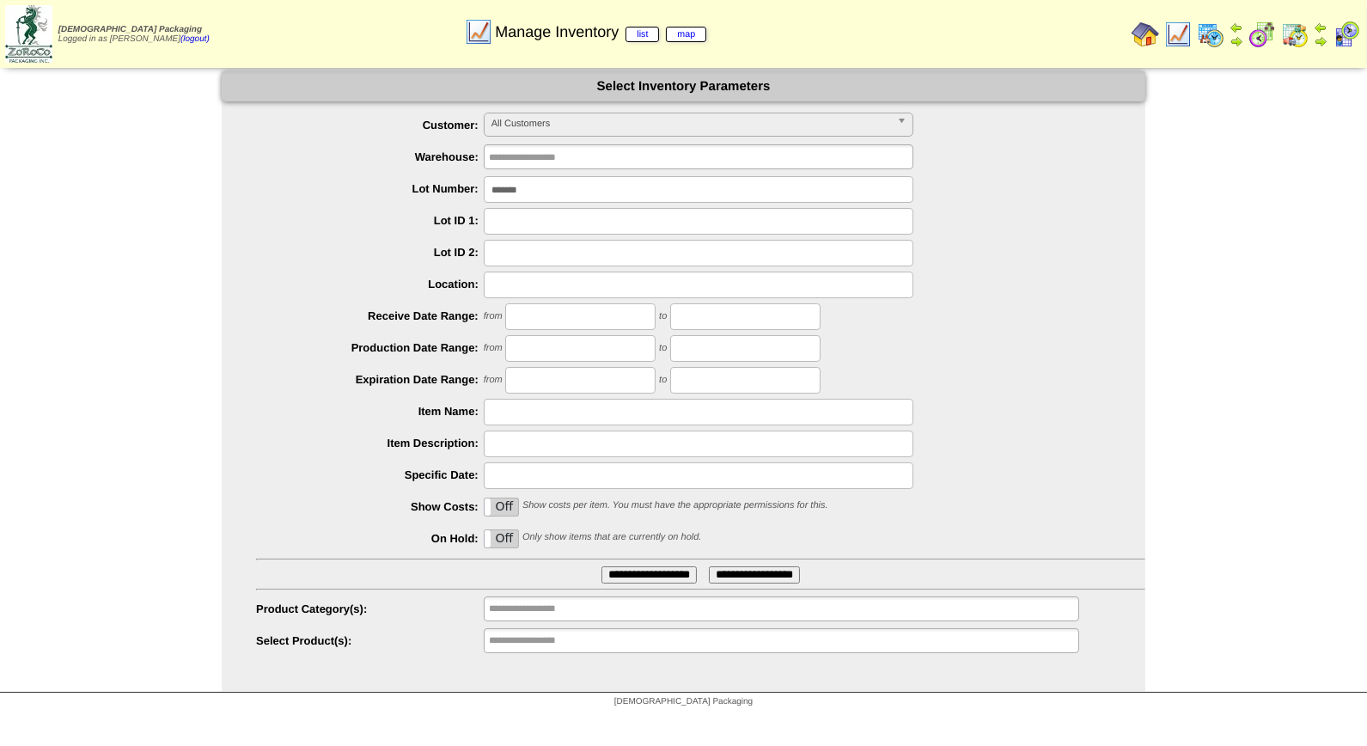
drag, startPoint x: 553, startPoint y: 187, endPoint x: 413, endPoint y: 187, distance: 140.1
click at [413, 187] on li "Lot Number: *******" at bounding box center [700, 189] width 889 height 27
